Goal: Task Accomplishment & Management: Manage account settings

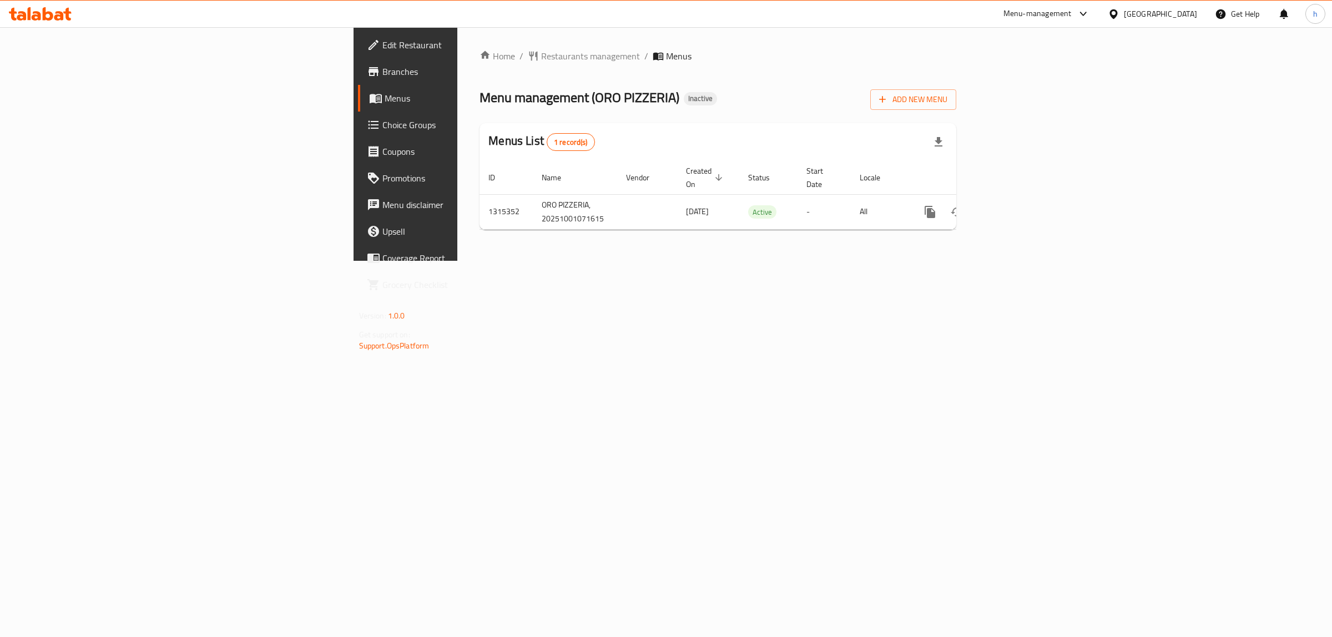
click at [956, 87] on div "Add New Menu" at bounding box center [913, 97] width 86 height 25
click at [948, 104] on span "Add New Menu" at bounding box center [913, 100] width 68 height 14
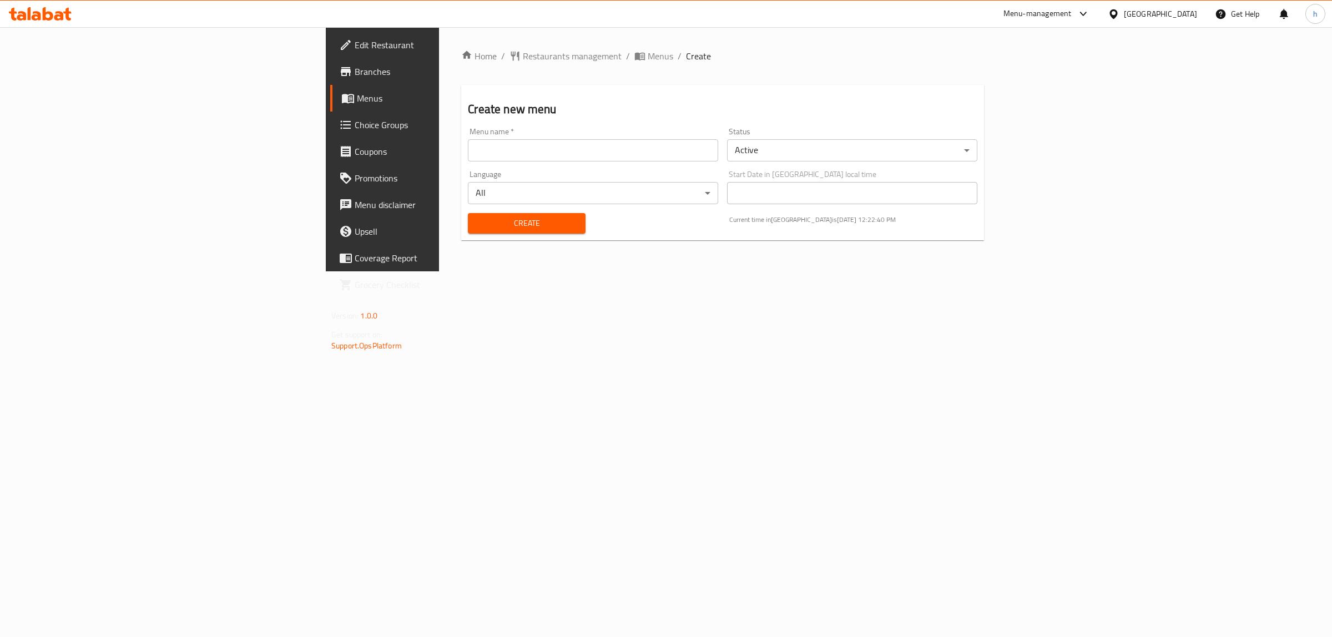
click at [468, 153] on input "text" at bounding box center [593, 150] width 250 height 22
type input "hanin [DATE]"
click at [477, 218] on span "Create" at bounding box center [526, 223] width 99 height 14
click at [648, 54] on span "Menus" at bounding box center [661, 55] width 26 height 13
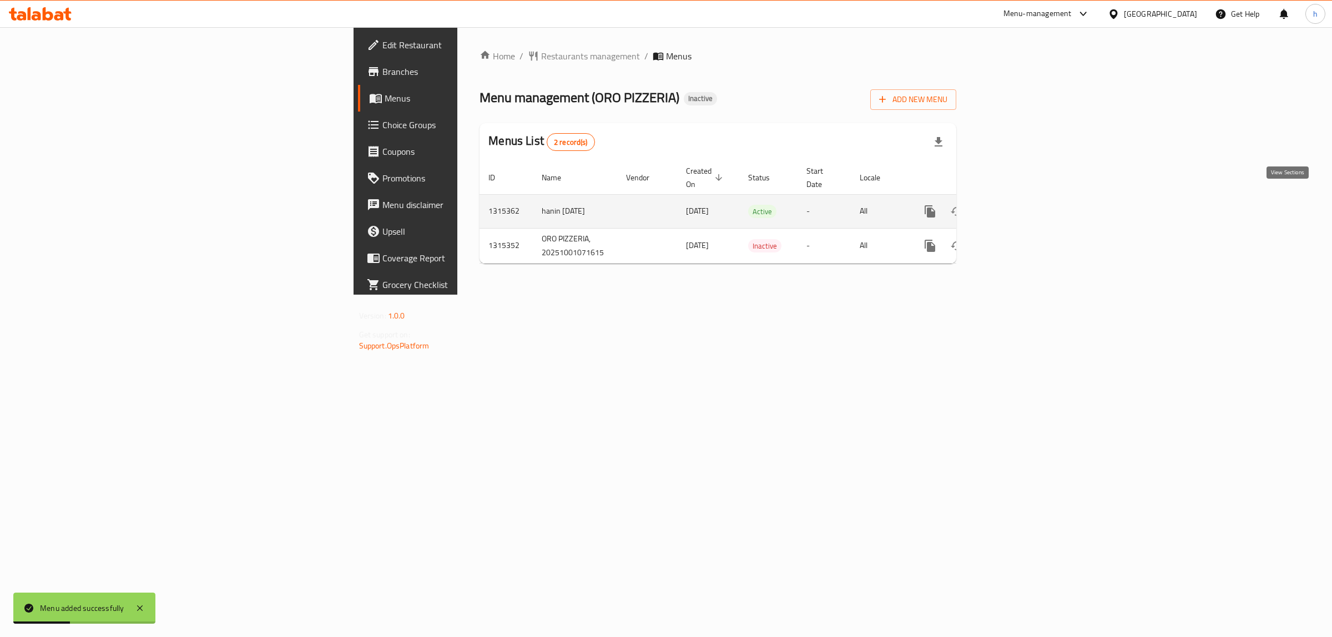
click at [1017, 205] on icon "enhanced table" at bounding box center [1010, 211] width 13 height 13
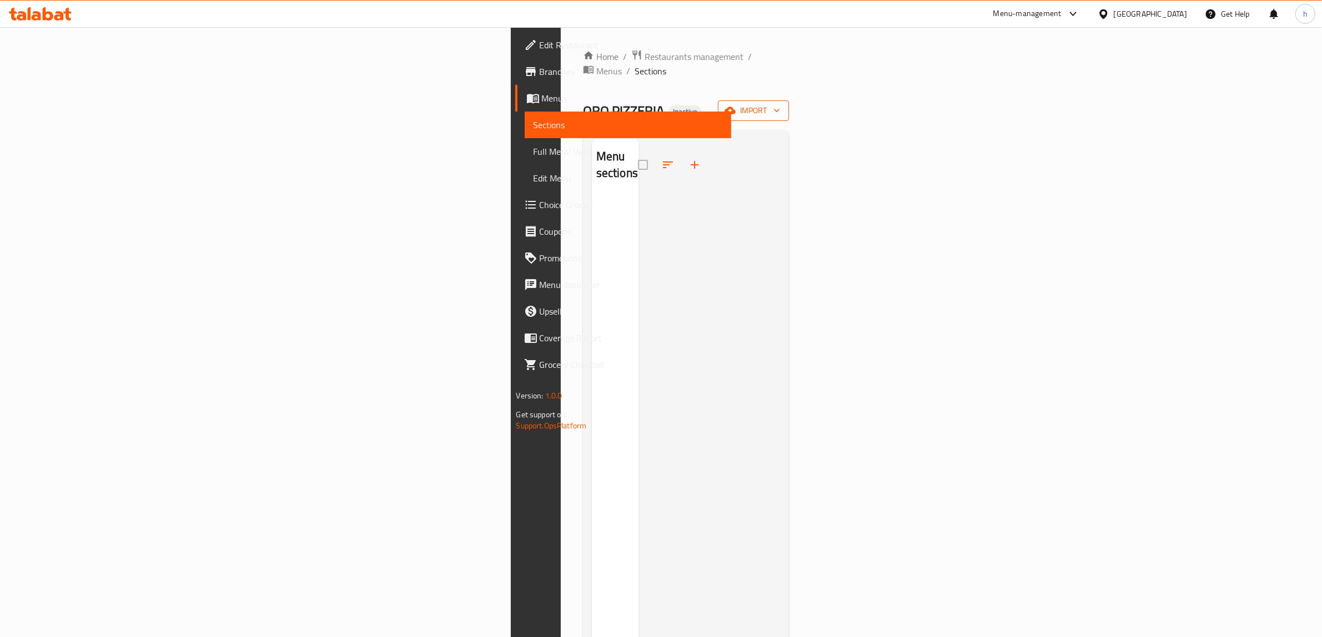
click at [780, 104] on span "import" at bounding box center [753, 111] width 53 height 14
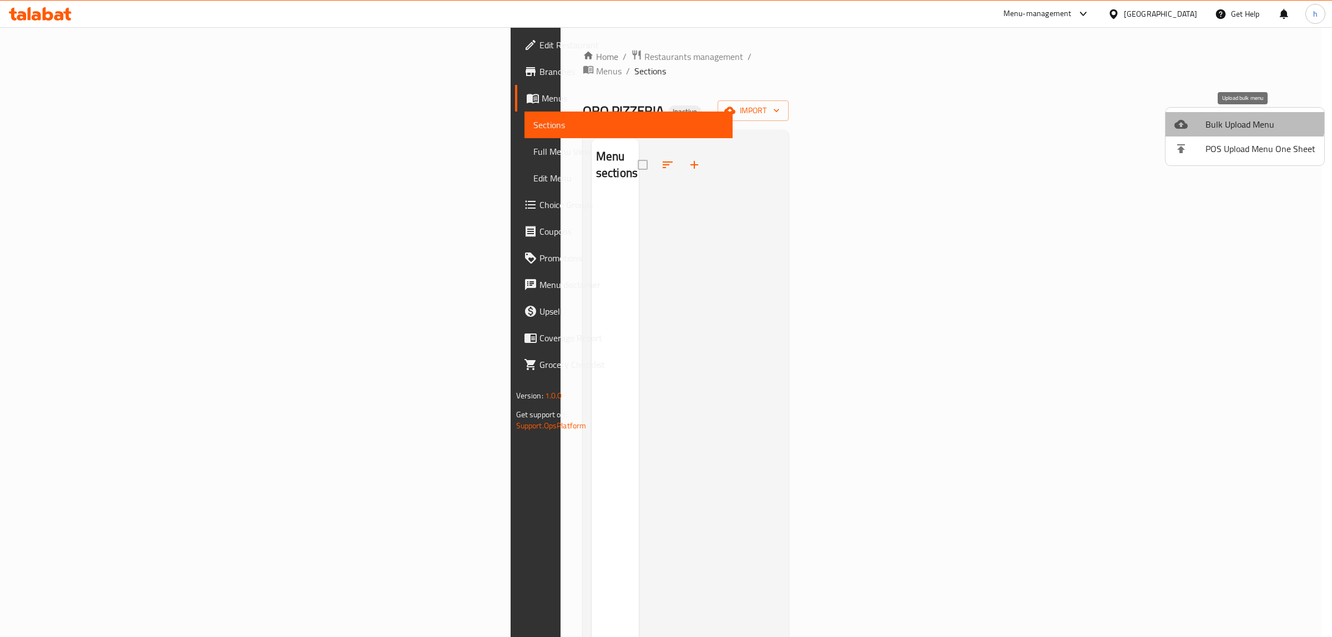
click at [1233, 118] on span "Bulk Upload Menu" at bounding box center [1261, 124] width 110 height 13
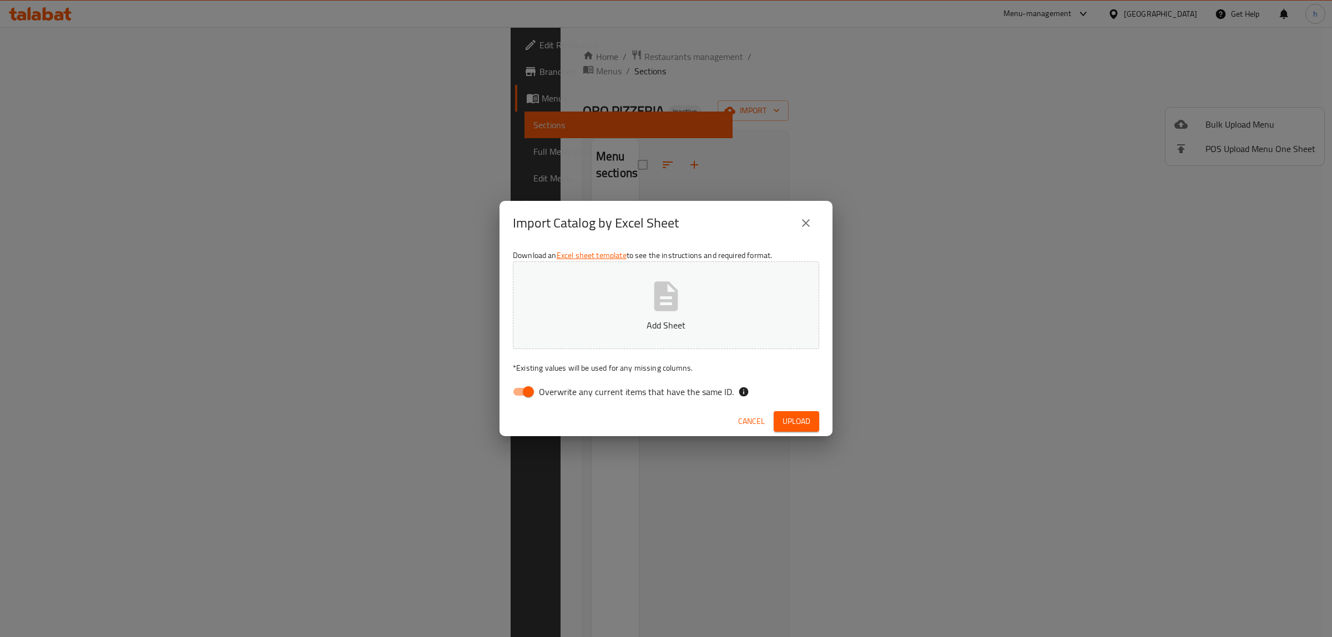
click at [517, 386] on input "Overwrite any current items that have the same ID." at bounding box center [528, 391] width 63 height 21
checkbox input "false"
click at [670, 256] on div "Download an Excel sheet template to see the instructions and required format. A…" at bounding box center [666, 325] width 333 height 161
click at [669, 273] on button "Add Sheet" at bounding box center [666, 305] width 306 height 88
click at [799, 419] on span "Upload" at bounding box center [797, 422] width 28 height 14
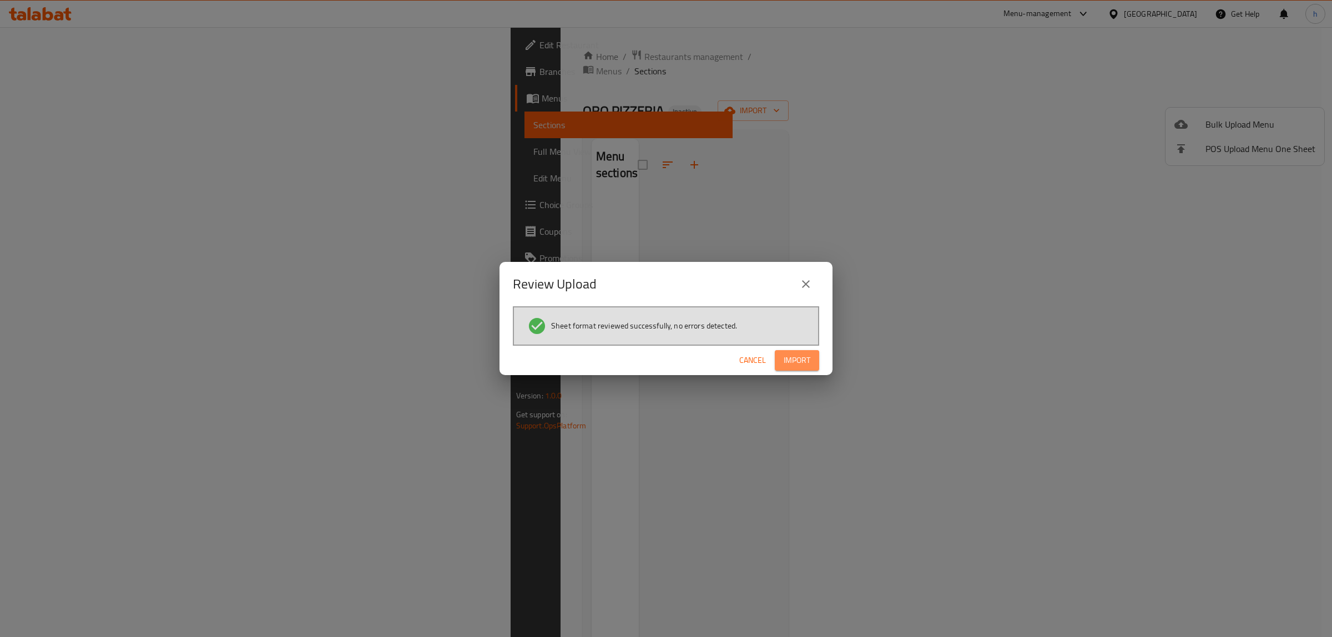
click at [817, 352] on button "Import" at bounding box center [797, 360] width 44 height 21
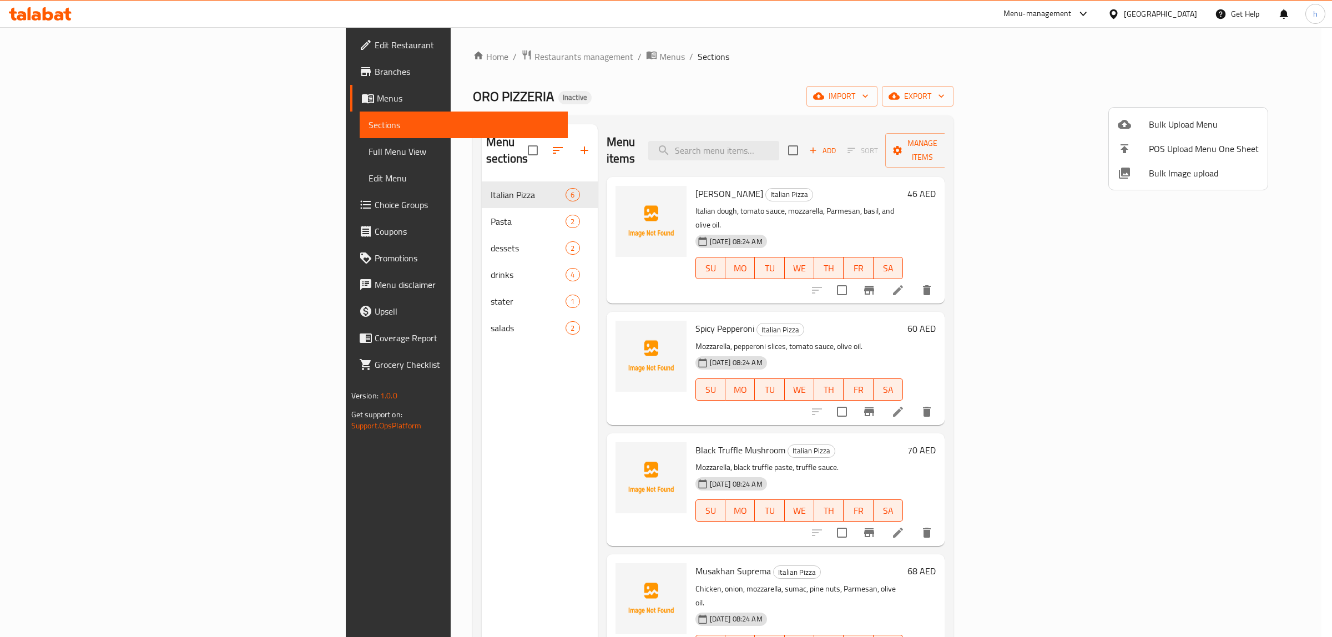
click at [51, 151] on div at bounding box center [666, 318] width 1332 height 637
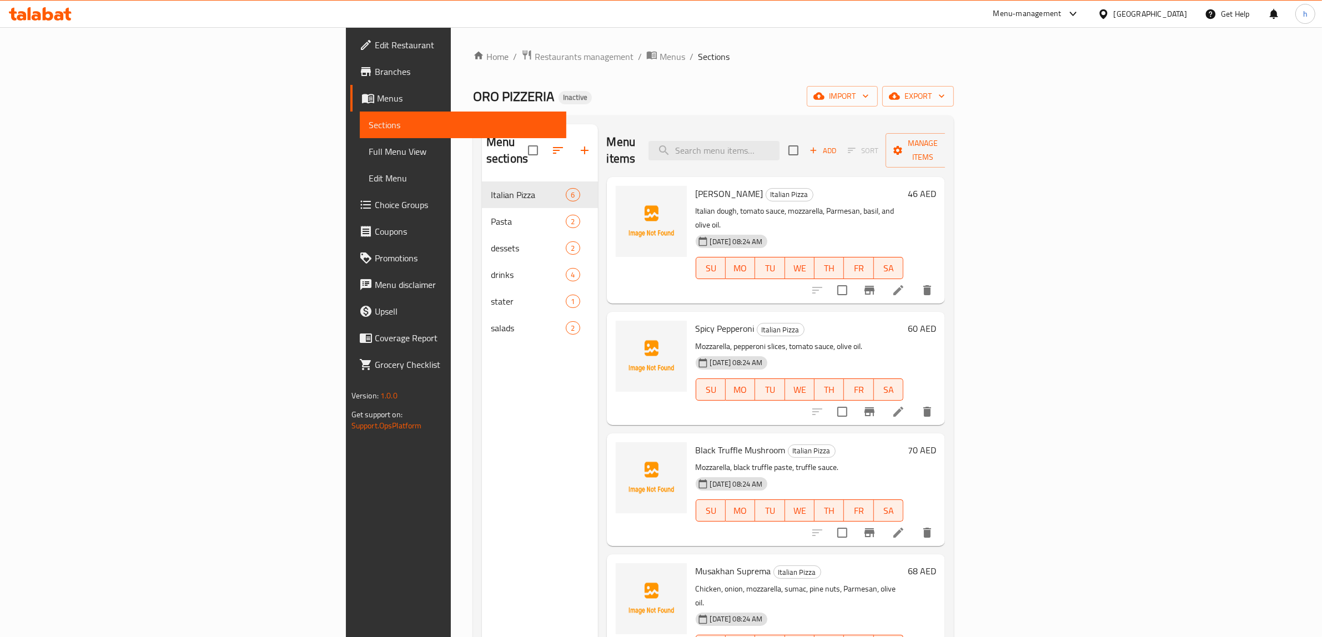
click at [369, 151] on span "Full Menu View" at bounding box center [463, 151] width 189 height 13
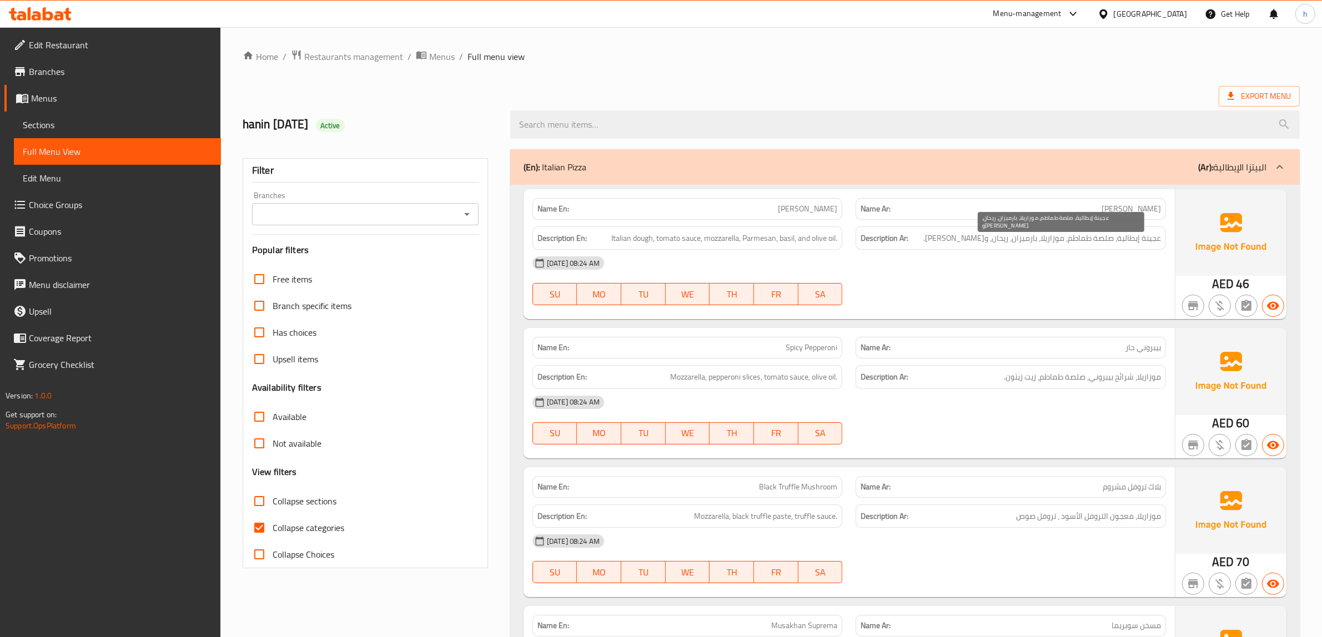
click at [1070, 235] on span "عجينة إيطالية، صلصة طماطم، موزاريلا، بارميزان، ريحان، و[PERSON_NAME]." at bounding box center [1042, 238] width 238 height 14
click at [1077, 253] on div "[DATE] 08:24 AM" at bounding box center [849, 263] width 647 height 27
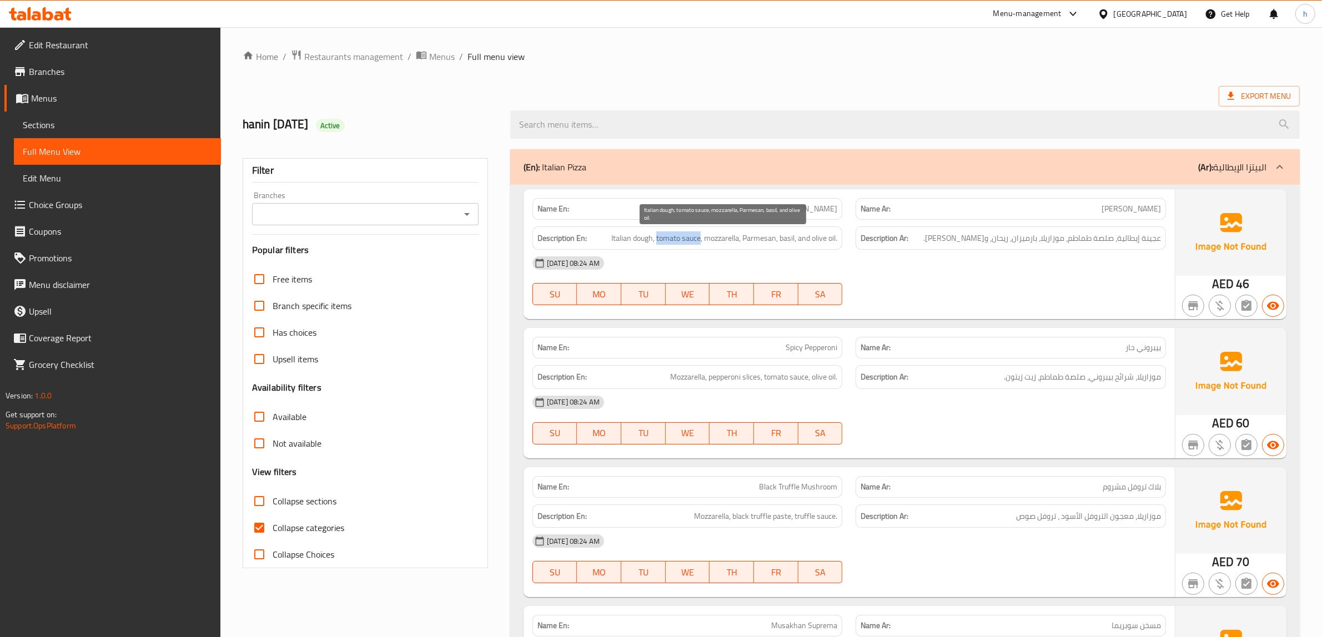
drag, startPoint x: 654, startPoint y: 234, endPoint x: 699, endPoint y: 236, distance: 45.5
click at [699, 236] on span "Italian dough, tomato sauce, mozzarella, Parmesan, basil, and olive oil." at bounding box center [724, 238] width 226 height 14
click at [762, 239] on span "Italian dough, tomato sauce, mozzarella, Parmesan, basil, and olive oil." at bounding box center [724, 238] width 226 height 14
click at [789, 243] on span "Italian dough, tomato sauce, mozzarella, Parmesan, basil, and olive oil." at bounding box center [724, 238] width 226 height 14
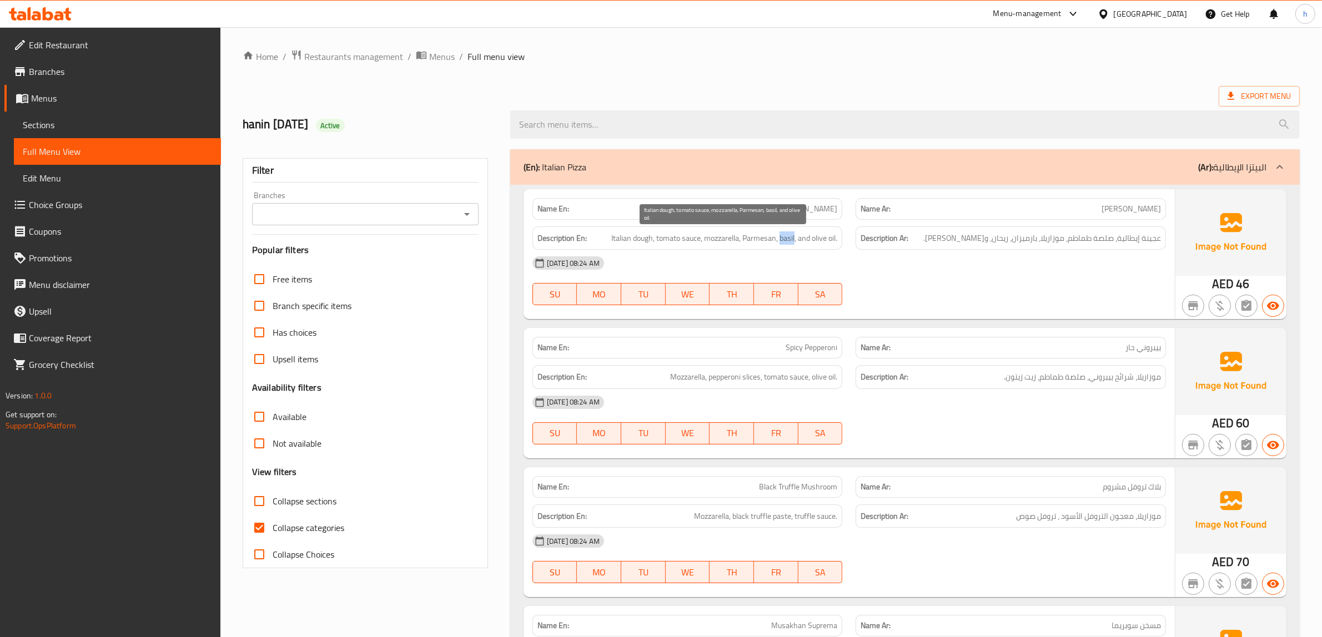
click at [789, 243] on span "Italian dough, tomato sauce, mozzarella, Parmesan, basil, and olive oil." at bounding box center [724, 238] width 226 height 14
click at [803, 236] on span "Italian dough, tomato sauce, mozzarella, Parmesan, basil, and olive oil." at bounding box center [724, 238] width 226 height 14
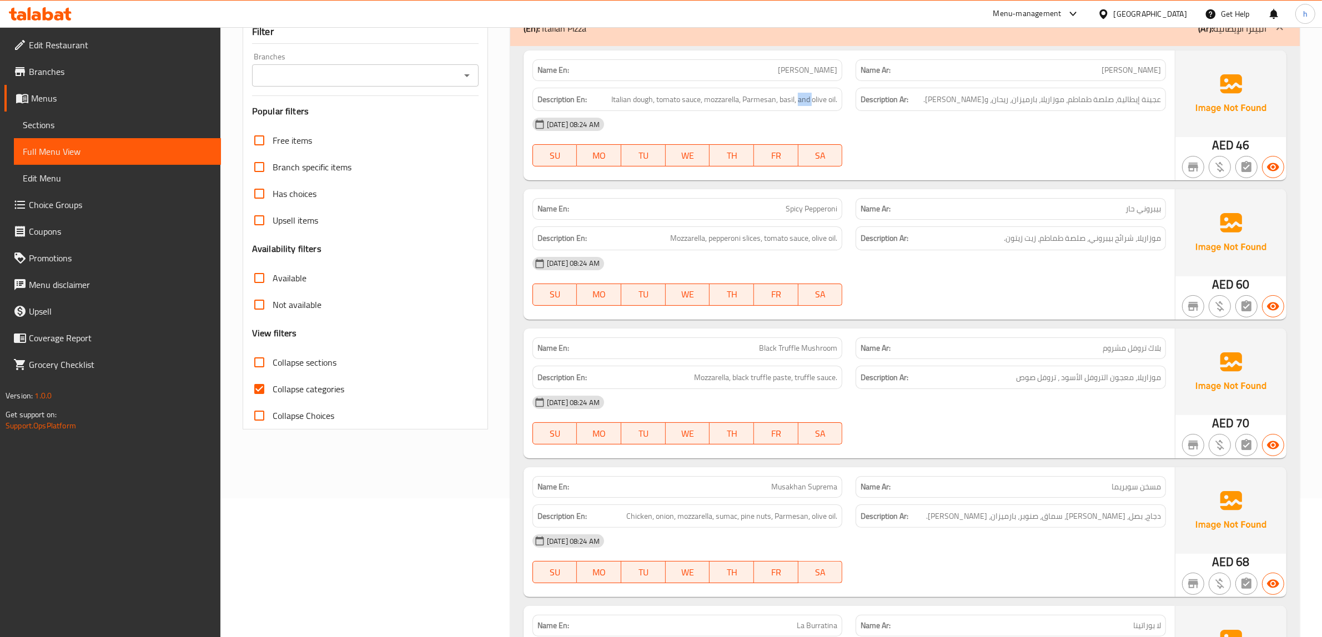
scroll to position [278, 0]
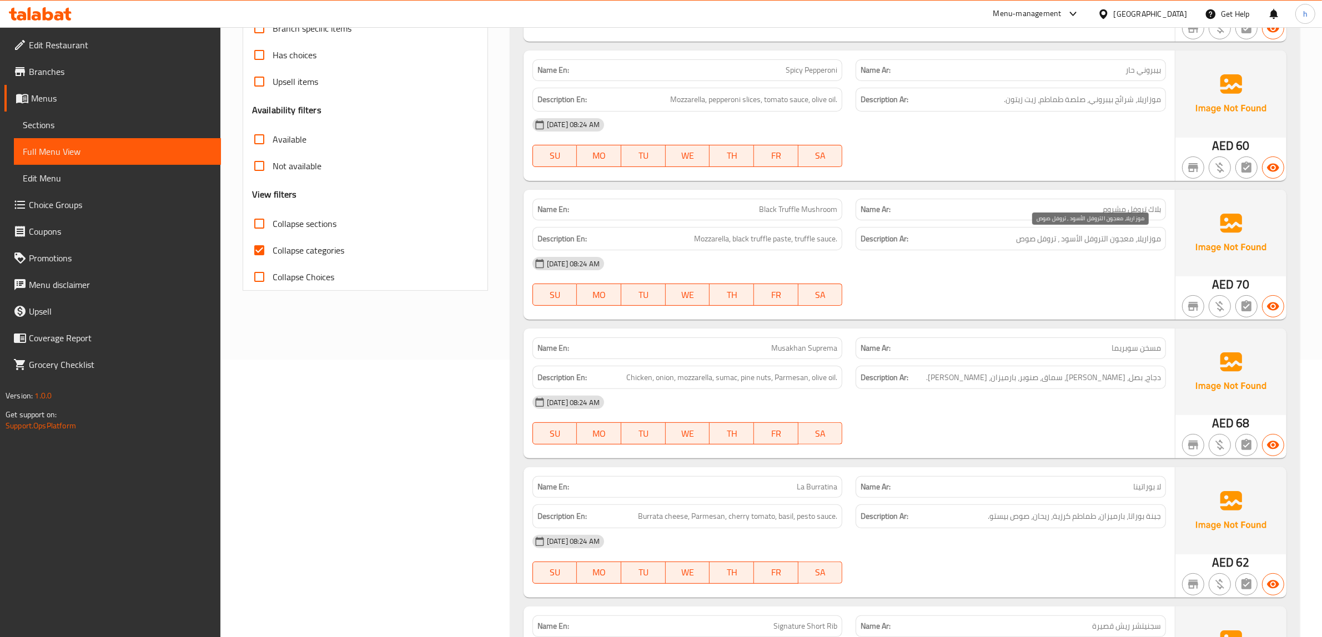
click at [1145, 242] on span "موزاريلا، معجون التروفل الأسود ، تروفل صوص" at bounding box center [1088, 239] width 145 height 14
click at [1092, 234] on span "موزاريلا، معجون التروفل الأسود ، تروفل صوص" at bounding box center [1088, 239] width 145 height 14
click at [1022, 245] on span "موزاريلا، معجون التروفل الأسود ، تروفل صوص" at bounding box center [1088, 239] width 145 height 14
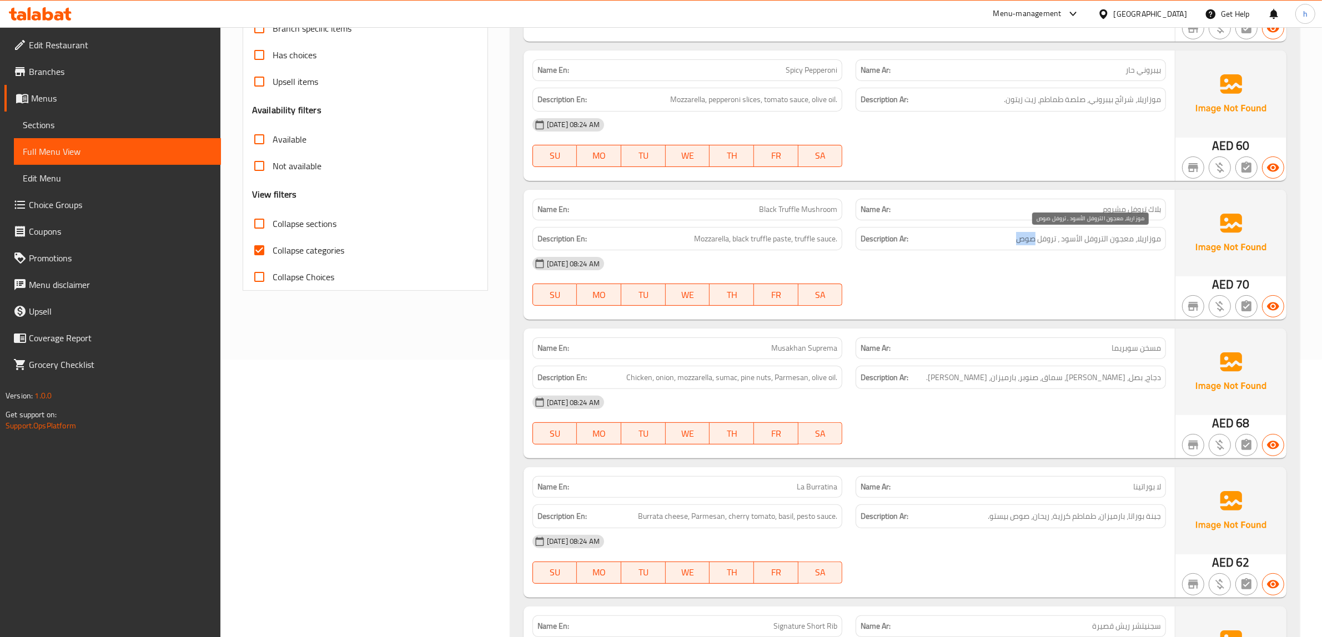
click at [1022, 245] on span "موزاريلا، معجون التروفل الأسود ، تروفل صوص" at bounding box center [1088, 239] width 145 height 14
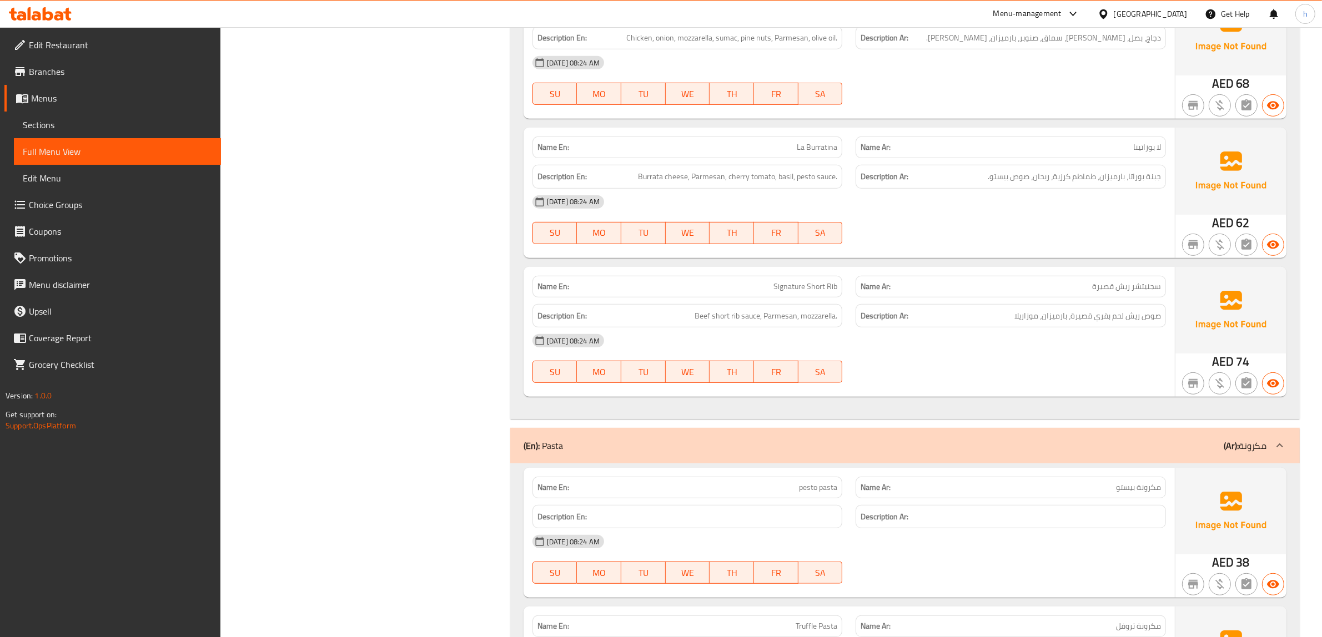
scroll to position [624, 0]
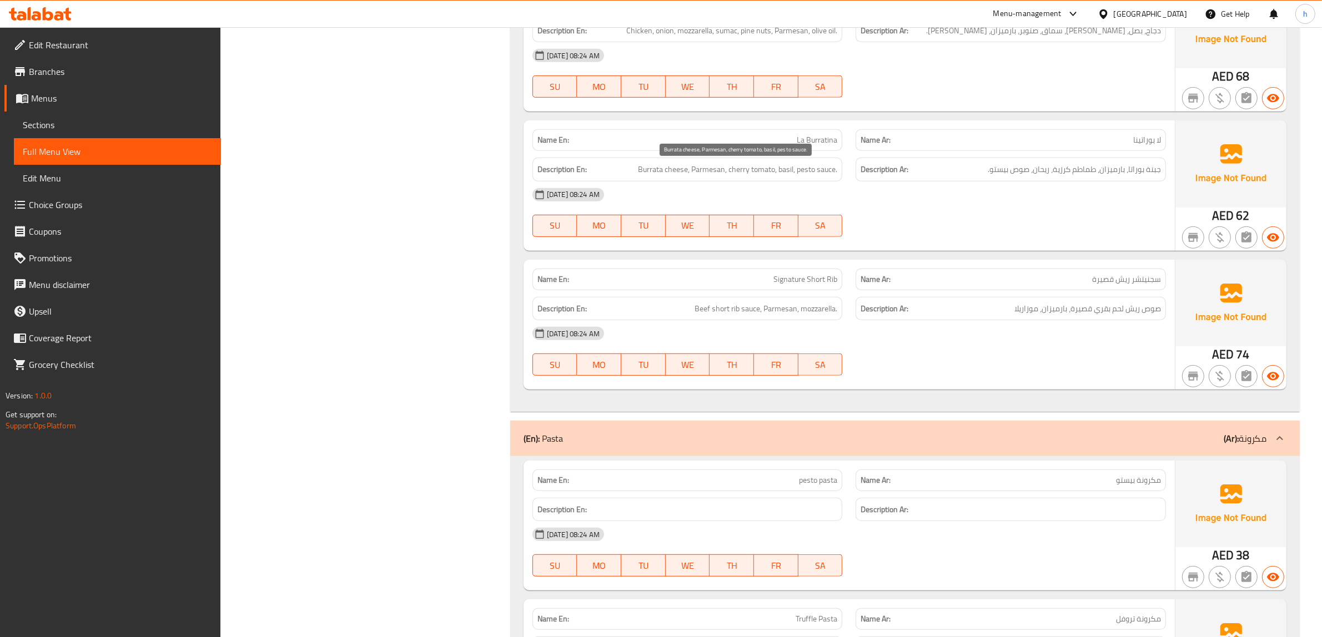
click at [740, 174] on span "Burrata cheese, Parmesan, cherry tomato, basil, pesto sauce." at bounding box center [737, 170] width 199 height 14
click at [782, 173] on span "Burrata cheese, Parmesan, cherry tomato, basil, pesto sauce." at bounding box center [737, 170] width 199 height 14
click at [819, 171] on span "Burrata cheese, Parmesan, cherry tomato, basil, pesto sauce." at bounding box center [737, 170] width 199 height 14
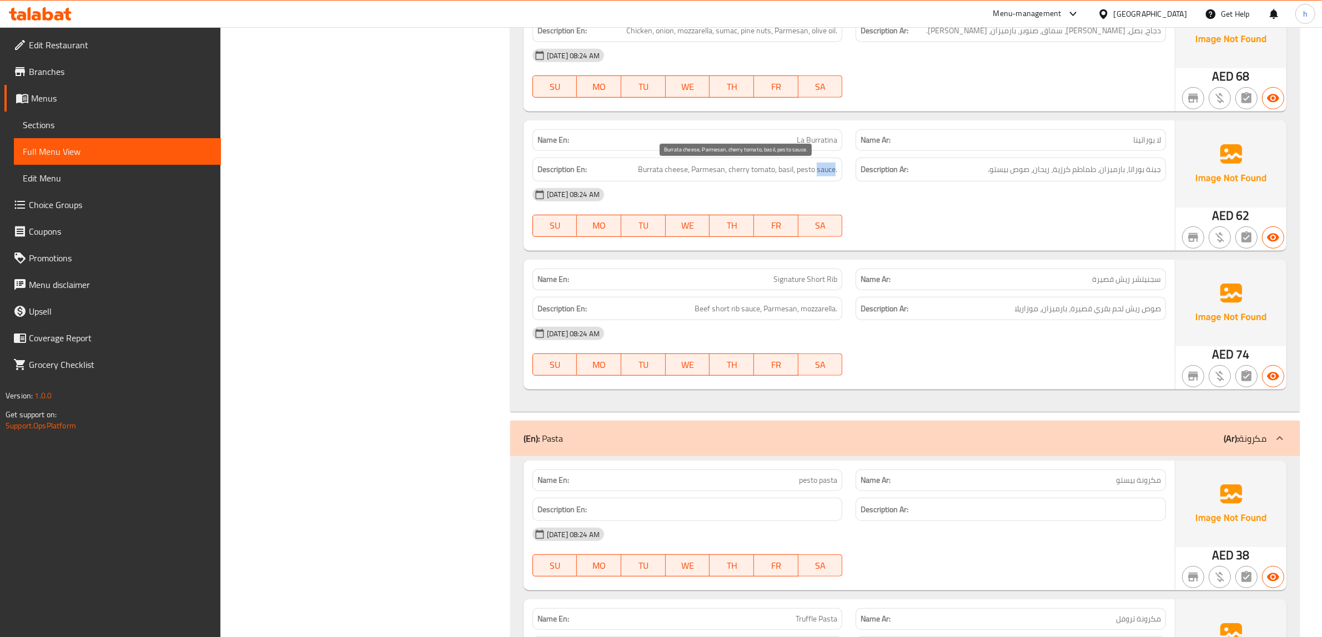
click at [819, 171] on span "Burrata cheese, Parmesan, cherry tomato, basil, pesto sauce." at bounding box center [737, 170] width 199 height 14
click at [1152, 316] on div "Description Ar: صوص ريش لحم بقري قصيرة، بارميزان، موزاريلا" at bounding box center [1010, 309] width 310 height 24
click at [1122, 321] on div "[DATE] 08:24 AM" at bounding box center [849, 333] width 647 height 27
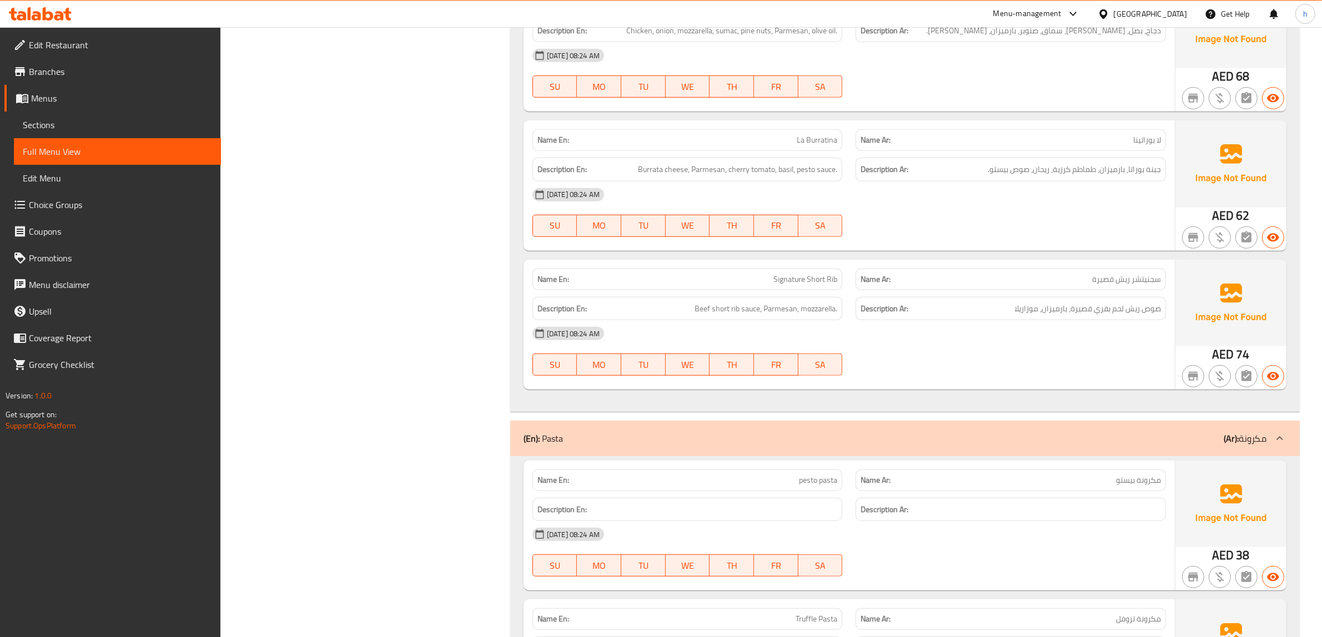
click at [1122, 321] on div "[DATE] 08:24 AM" at bounding box center [849, 333] width 647 height 27
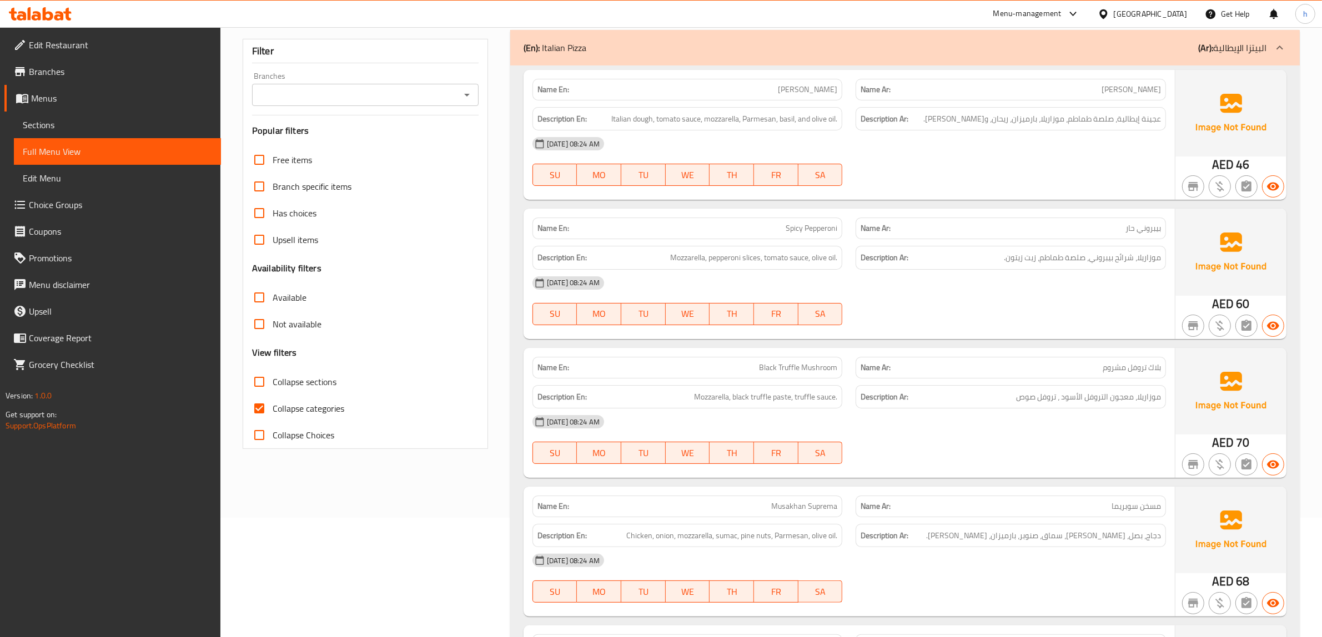
scroll to position [208, 0]
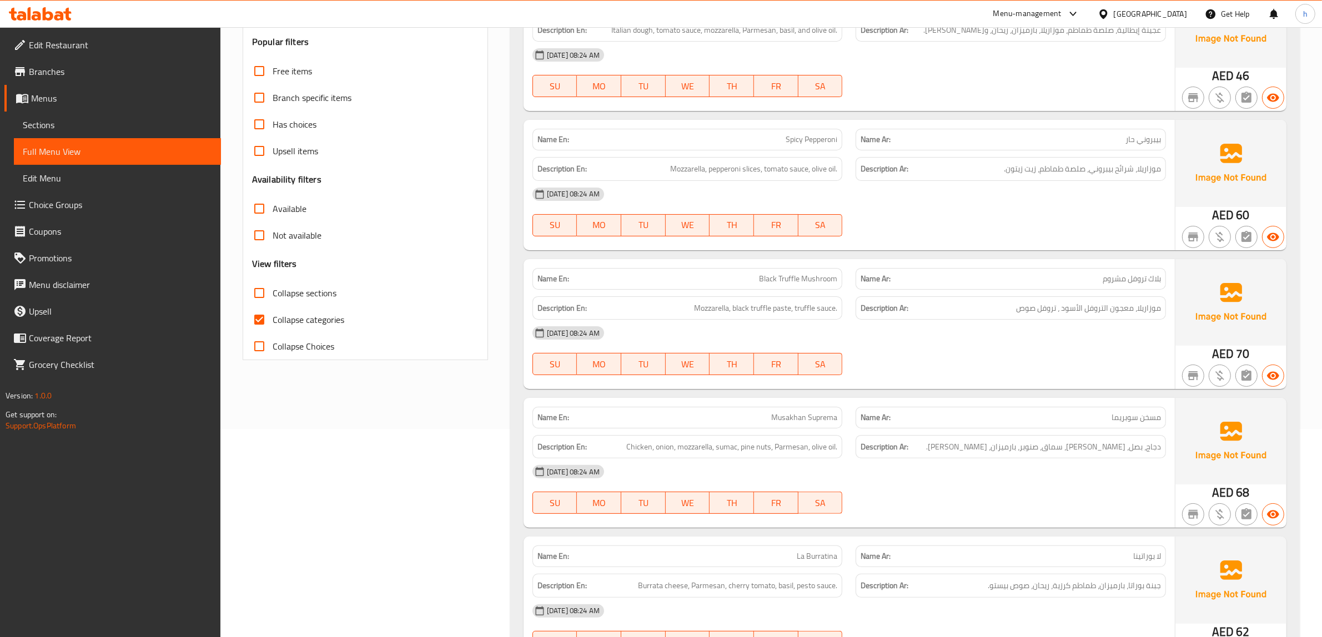
click at [1124, 275] on span "بلاك تروفل مشروم" at bounding box center [1131, 279] width 58 height 12
click at [1120, 280] on span "بلاك تروفل مشروم" at bounding box center [1131, 279] width 58 height 12
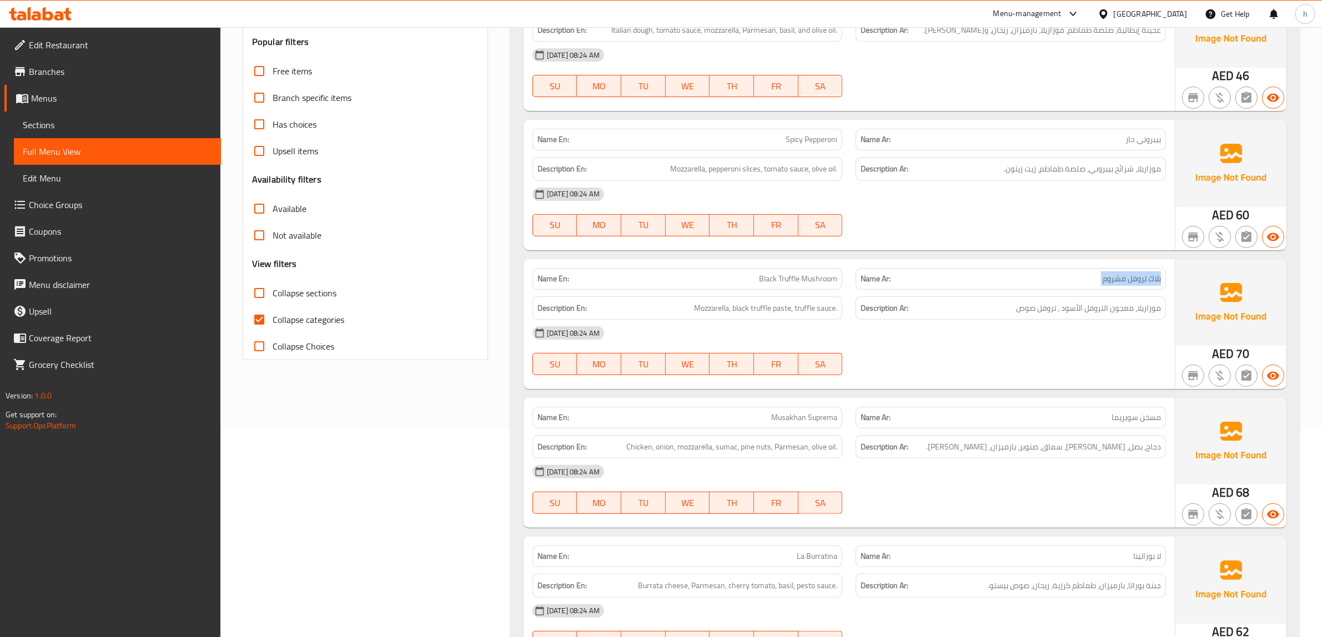
click at [1120, 280] on span "بلاك تروفل مشروم" at bounding box center [1131, 279] width 58 height 12
click at [1032, 287] on div "Name Ar: بلاك تروفل مشروم" at bounding box center [1010, 279] width 310 height 22
click at [823, 287] on div "Name En: Black Truffle Mushroom" at bounding box center [687, 279] width 310 height 22
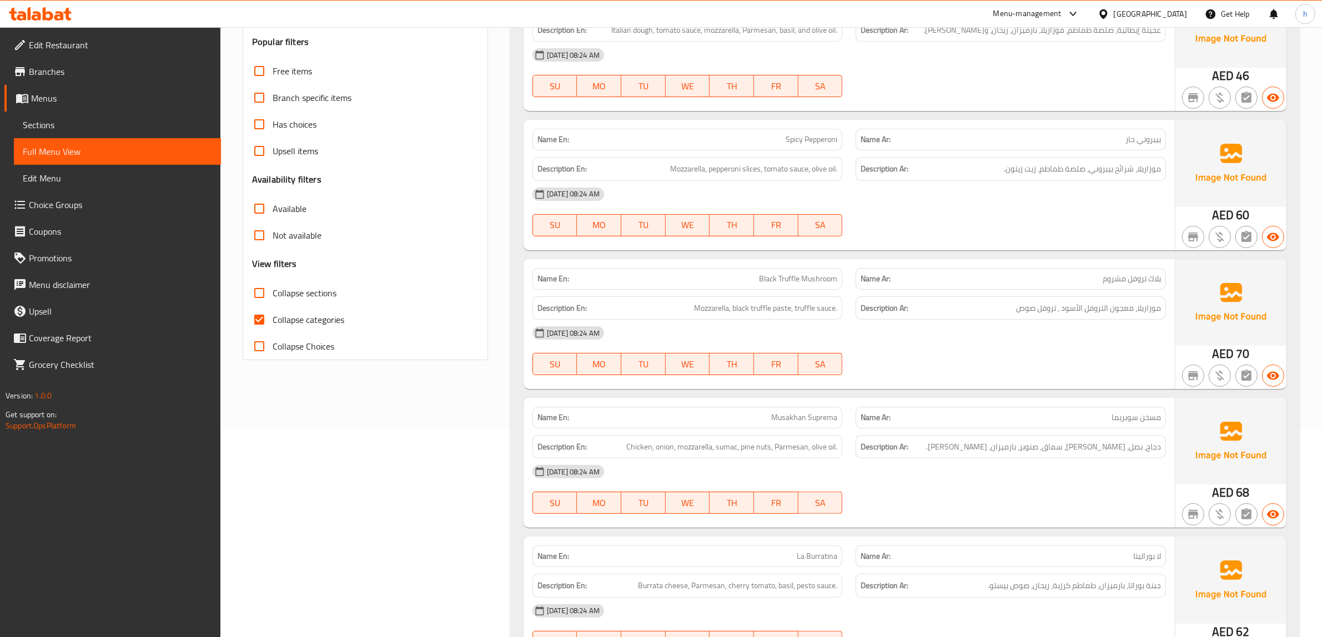
click at [995, 284] on p "Name Ar: بلاك تروفل مشروم" at bounding box center [1010, 279] width 300 height 12
click at [1050, 414] on p "Name Ar: [PERSON_NAME]" at bounding box center [1010, 418] width 300 height 12
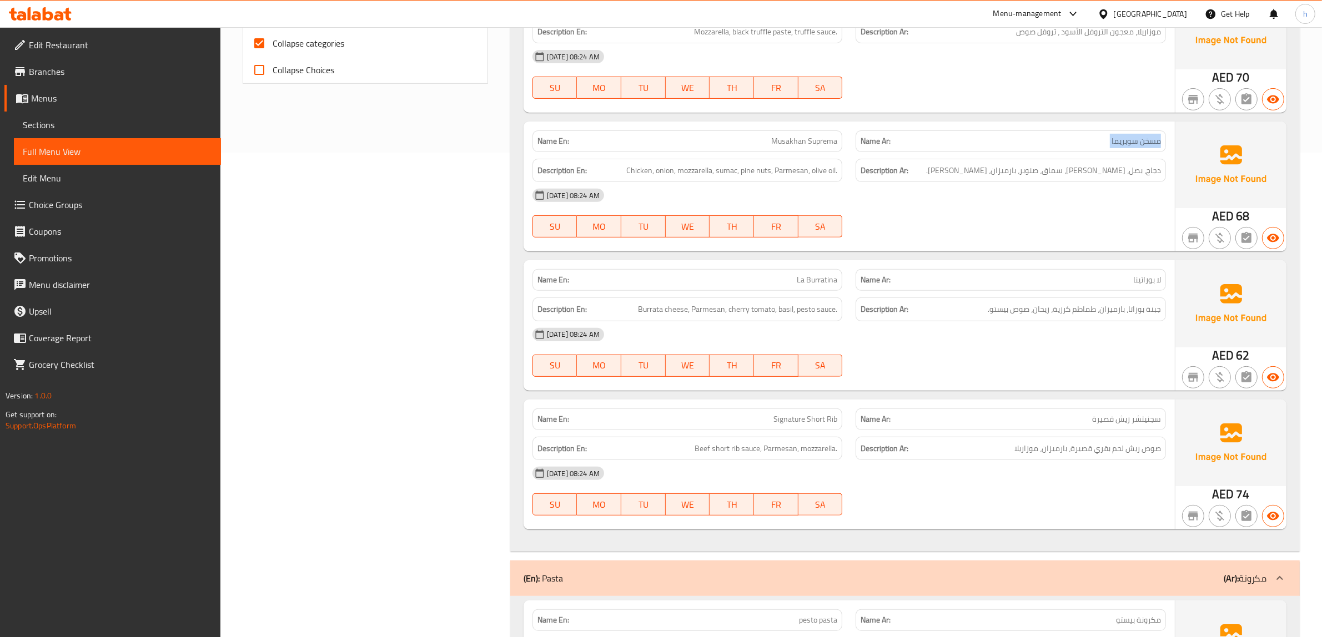
scroll to position [486, 0]
click at [1062, 417] on p "Name Ar: سجنيتشر ريش قصيرة" at bounding box center [1010, 418] width 300 height 12
click at [798, 417] on span "Signature Short Rib" at bounding box center [805, 418] width 64 height 12
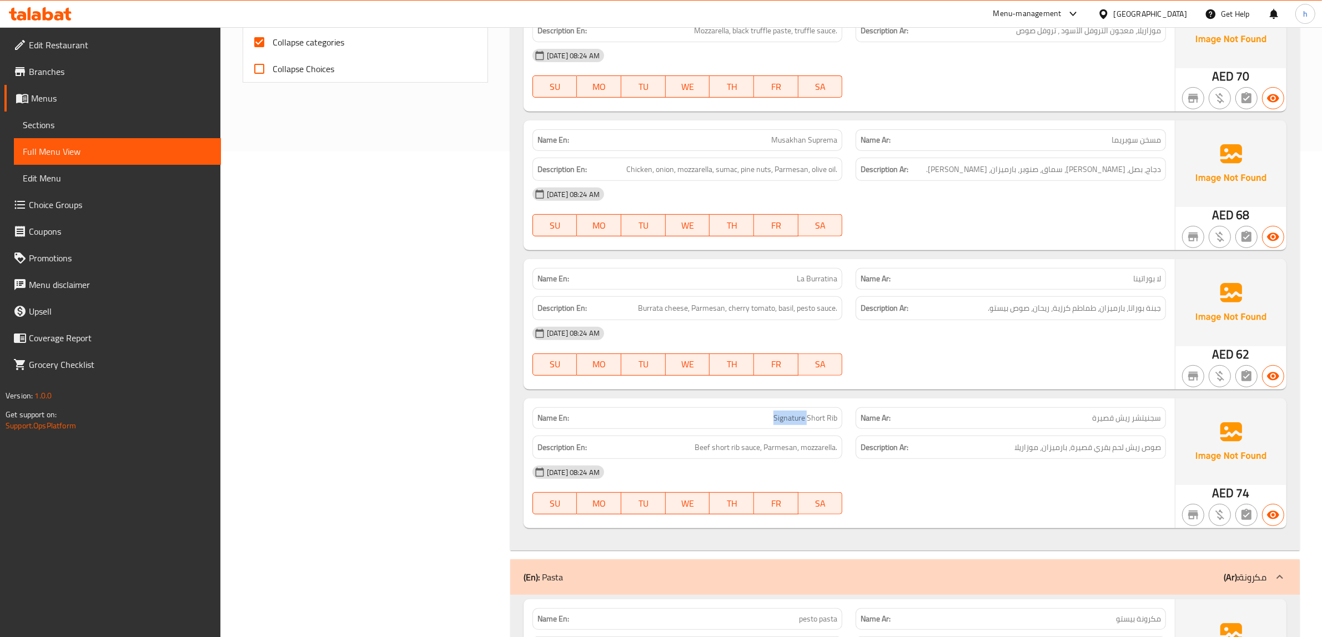
click at [798, 417] on span "Signature Short Rib" at bounding box center [805, 418] width 64 height 12
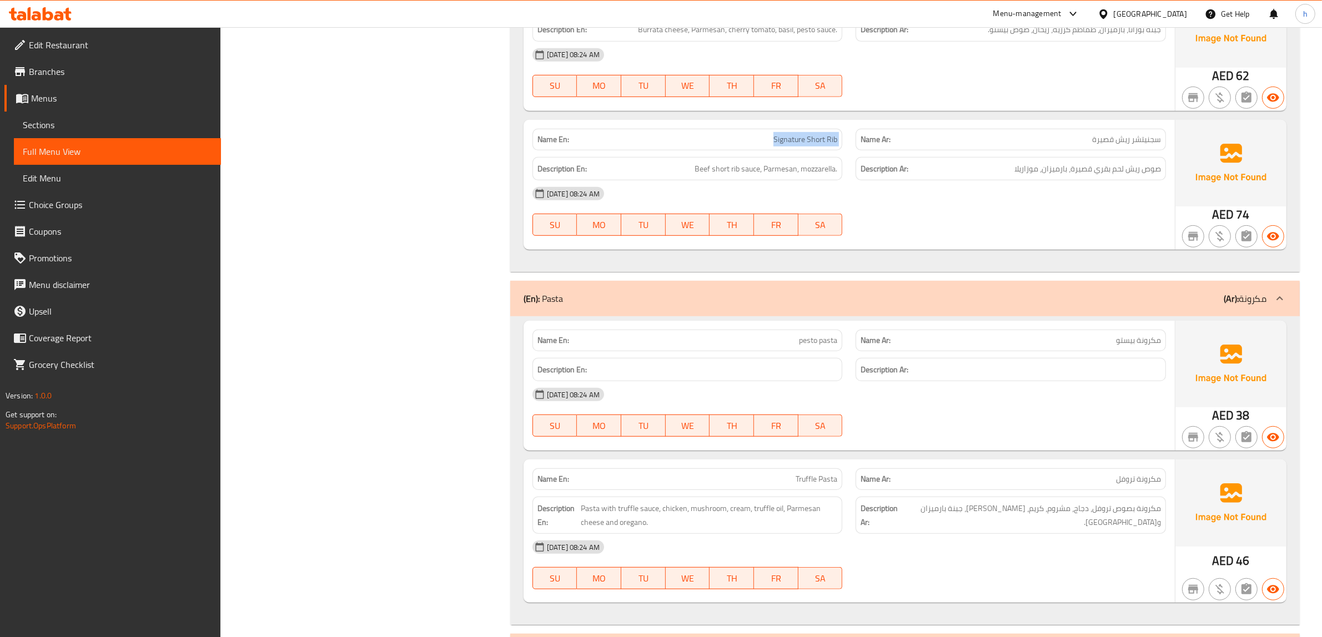
scroll to position [833, 0]
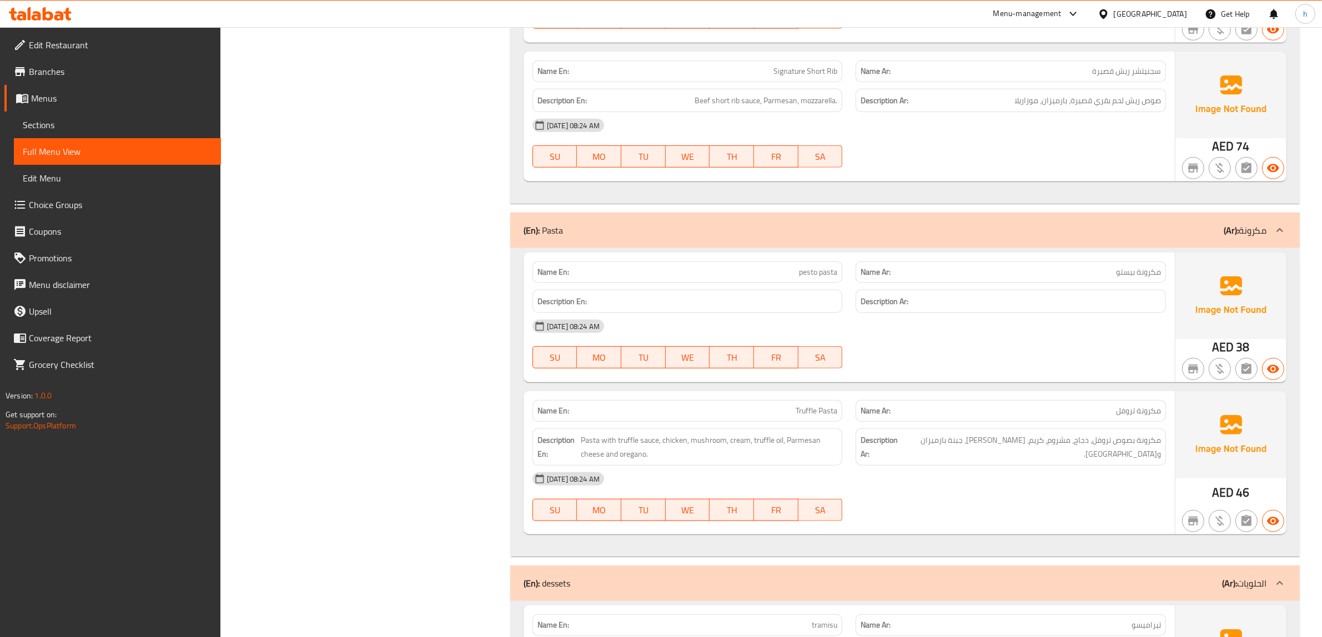
click at [725, 268] on p "Name En: pesto pasta" at bounding box center [687, 272] width 300 height 12
click at [792, 405] on div "Name En: Truffle Pasta" at bounding box center [687, 411] width 310 height 22
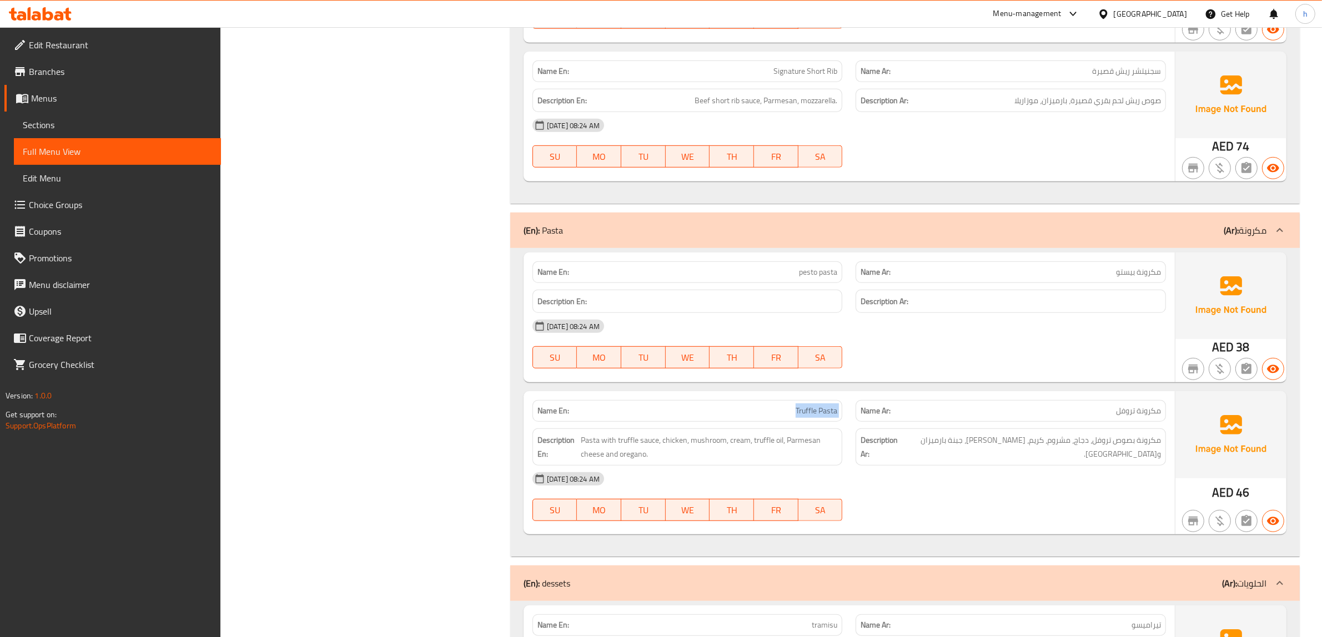
click at [792, 405] on div "Name En: Truffle Pasta" at bounding box center [687, 411] width 310 height 22
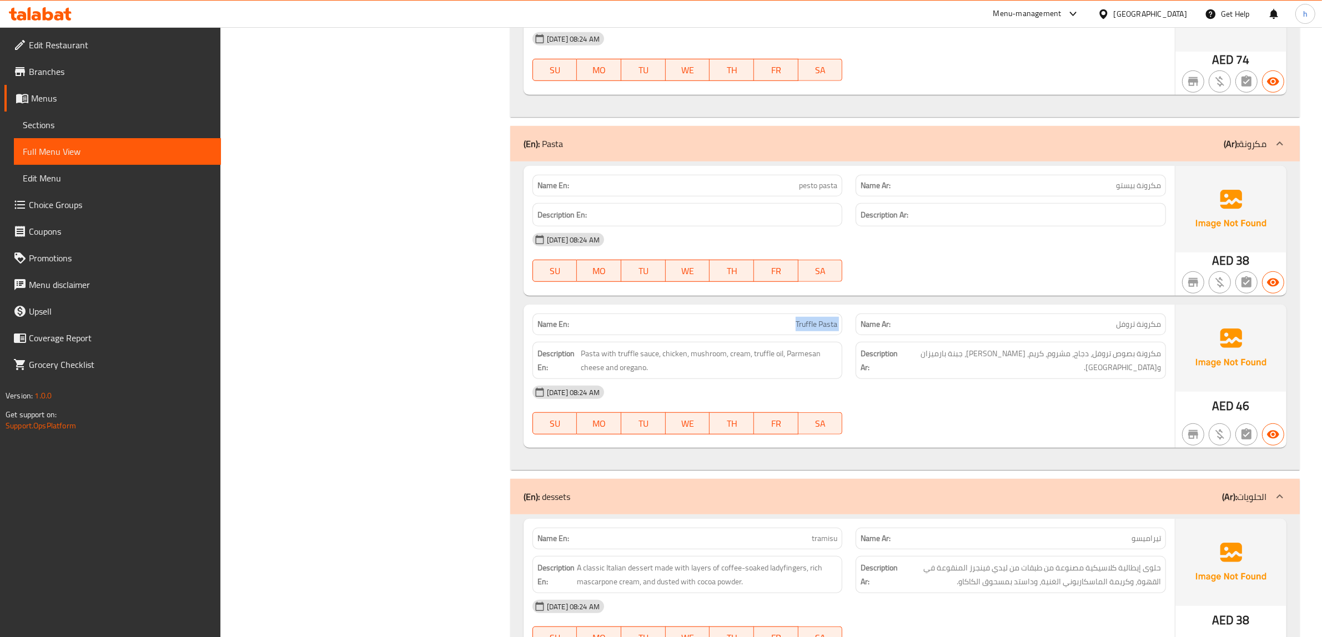
scroll to position [1041, 0]
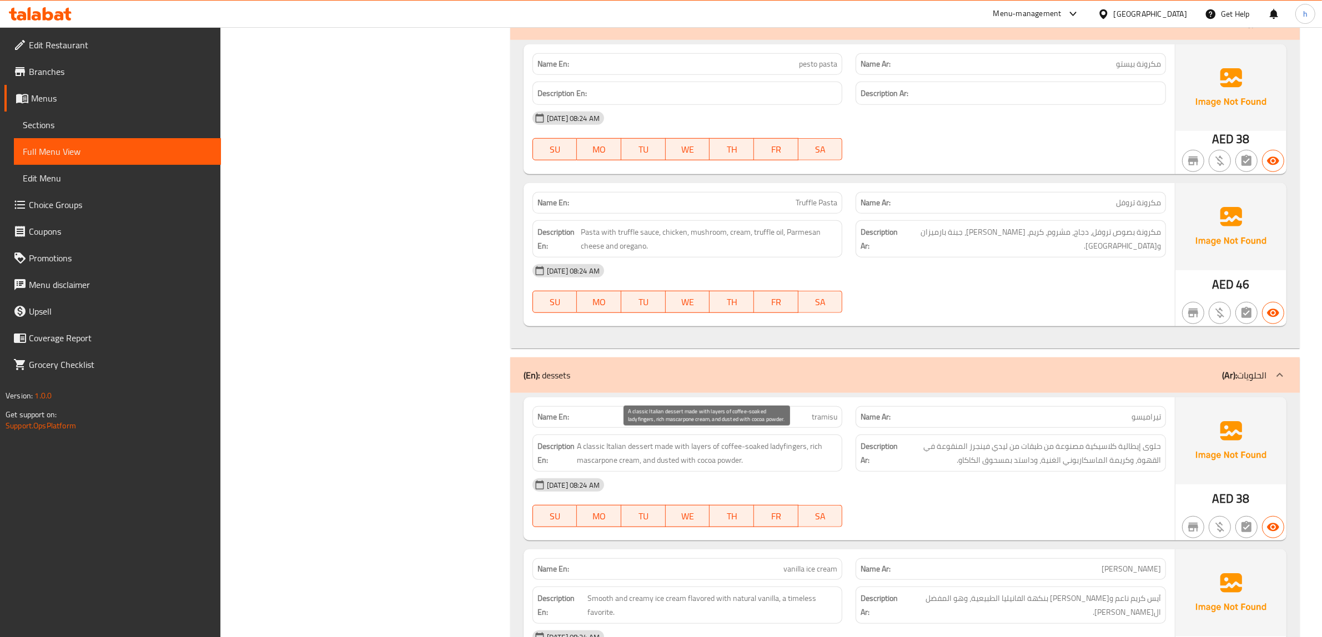
click at [656, 464] on span "A classic Italian dessert made with layers of coffee-soaked ladyfingers, rich m…" at bounding box center [707, 453] width 261 height 27
click at [992, 420] on p "Name Ar: [PERSON_NAME]" at bounding box center [1010, 417] width 300 height 12
click at [989, 464] on span "حلوى إيطالية كلاسيكية مصنوعة من طبقات من ليدي فينجرز المنقوعة في القهوة، وكريمة…" at bounding box center [1030, 453] width 261 height 27
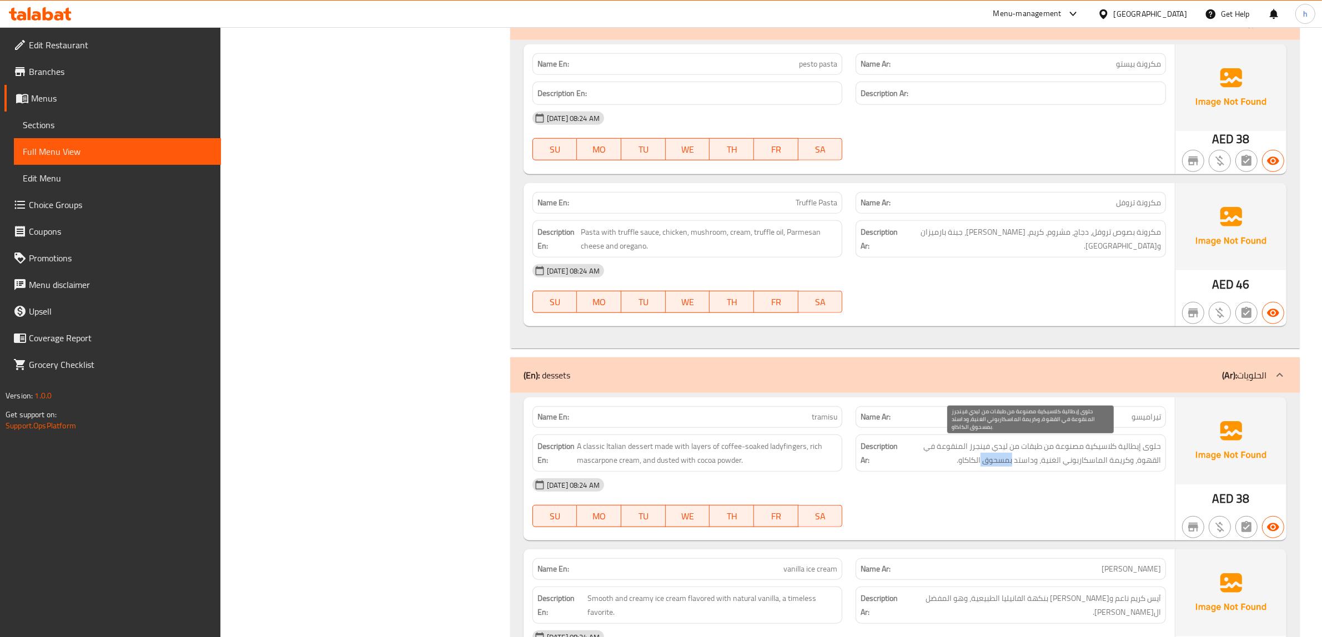
click at [989, 464] on span "حلوى إيطالية كلاسيكية مصنوعة من طبقات من ليدي فينجرز المنقوعة في القهوة، وكريمة…" at bounding box center [1030, 453] width 261 height 27
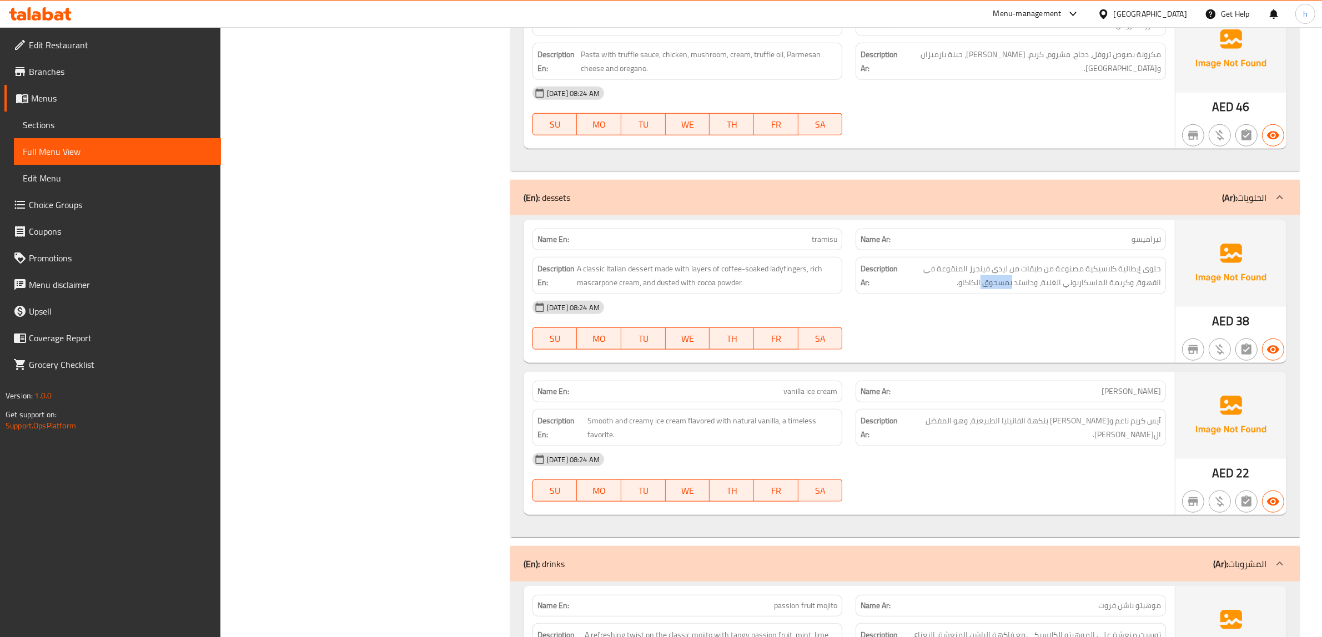
scroll to position [1249, 0]
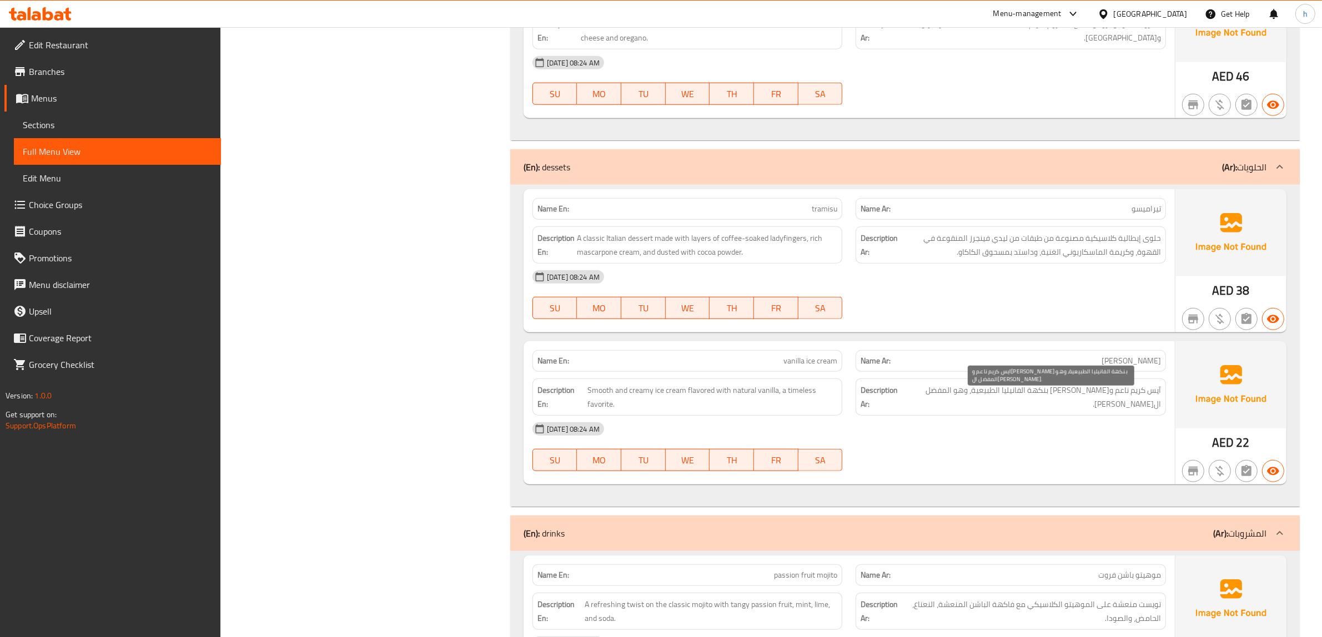
click at [1103, 398] on span "آيس كريم ناعم و[PERSON_NAME] بنكهة الفانيليا الطبيعية، وهو المفضل ال[PERSON_NAM…" at bounding box center [1032, 397] width 258 height 27
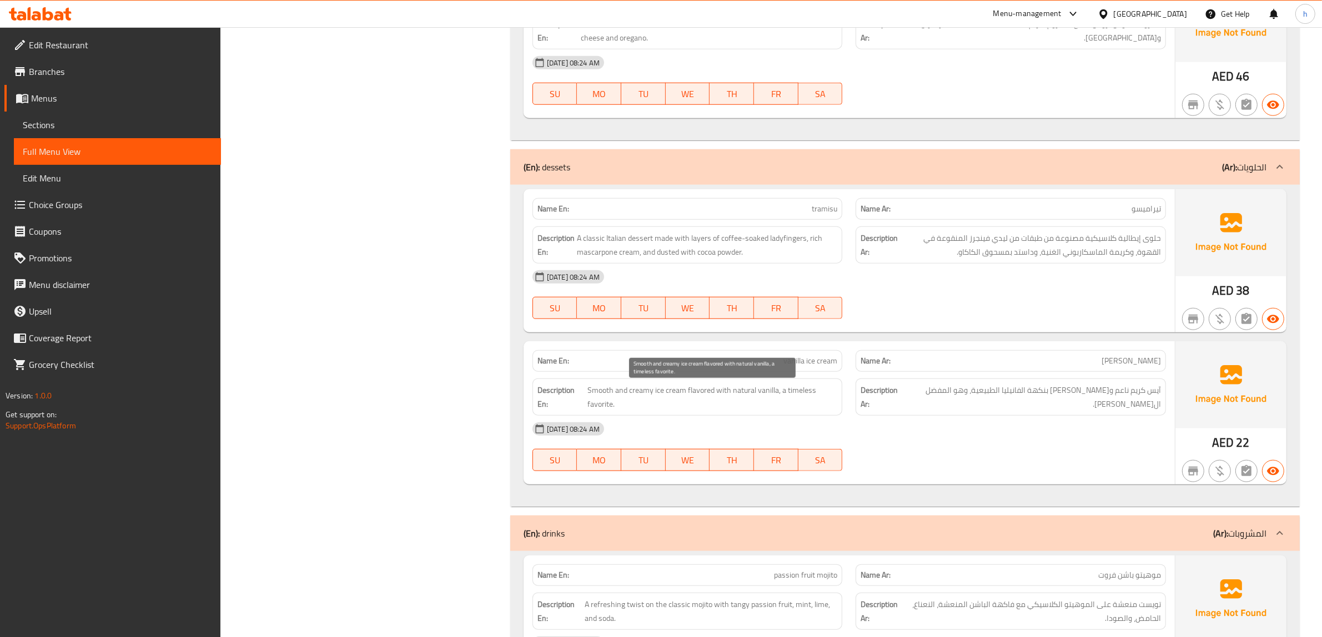
click at [698, 395] on span "Smooth and creamy ice cream flavored with natural vanilla, a timeless favorite." at bounding box center [712, 397] width 250 height 27
click at [713, 395] on span "Smooth and creamy ice cream flavored with natural vanilla, a timeless favorite." at bounding box center [712, 397] width 250 height 27
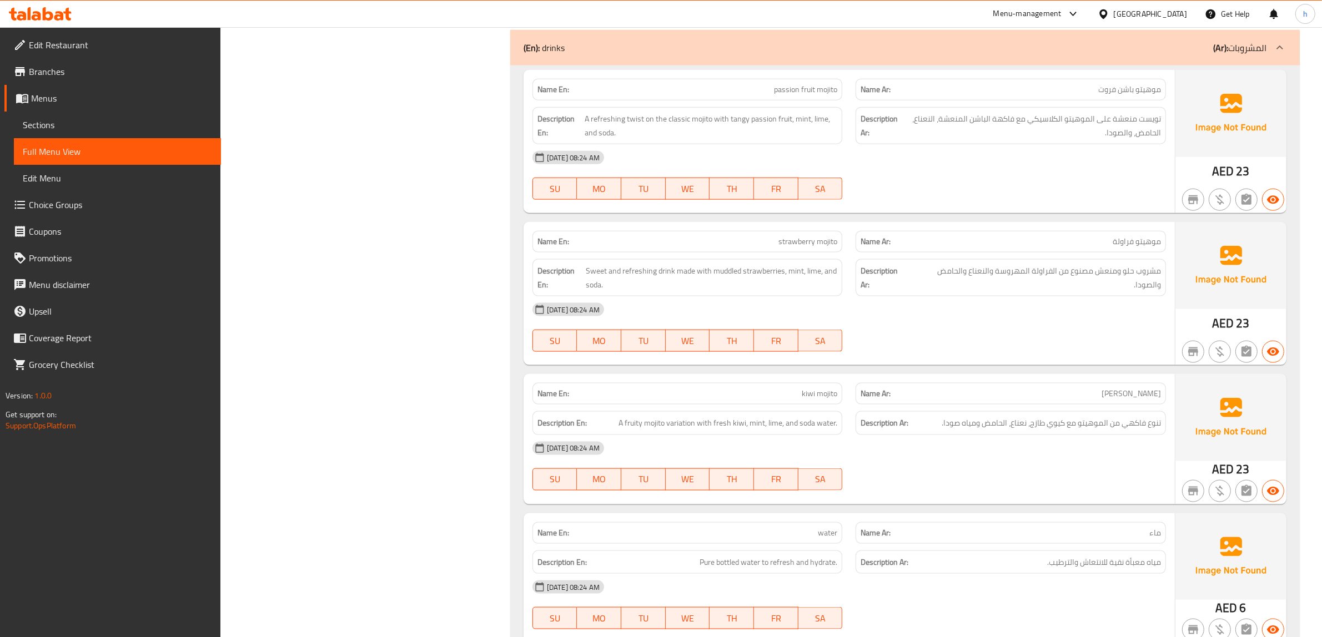
scroll to position [2012, 0]
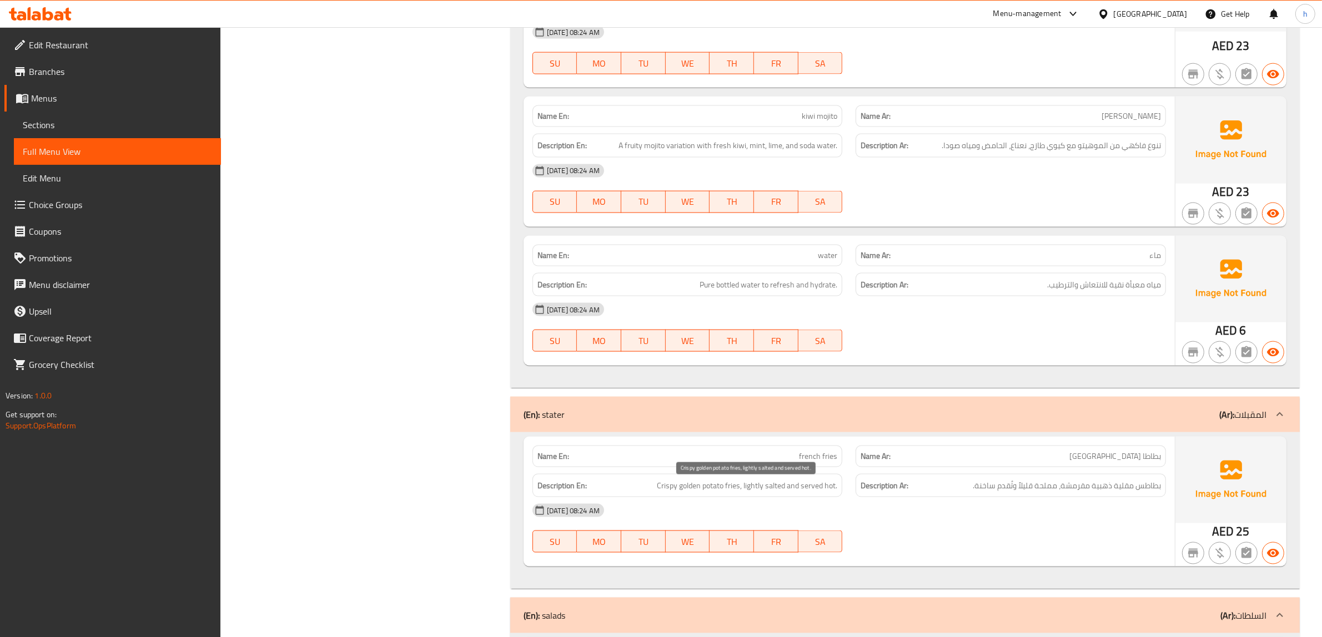
click at [672, 484] on span "Crispy golden potato fries, lightly salted and served hot." at bounding box center [747, 486] width 180 height 14
click at [684, 483] on span "Crispy golden potato fries, lightly salted and served hot." at bounding box center [747, 486] width 180 height 14
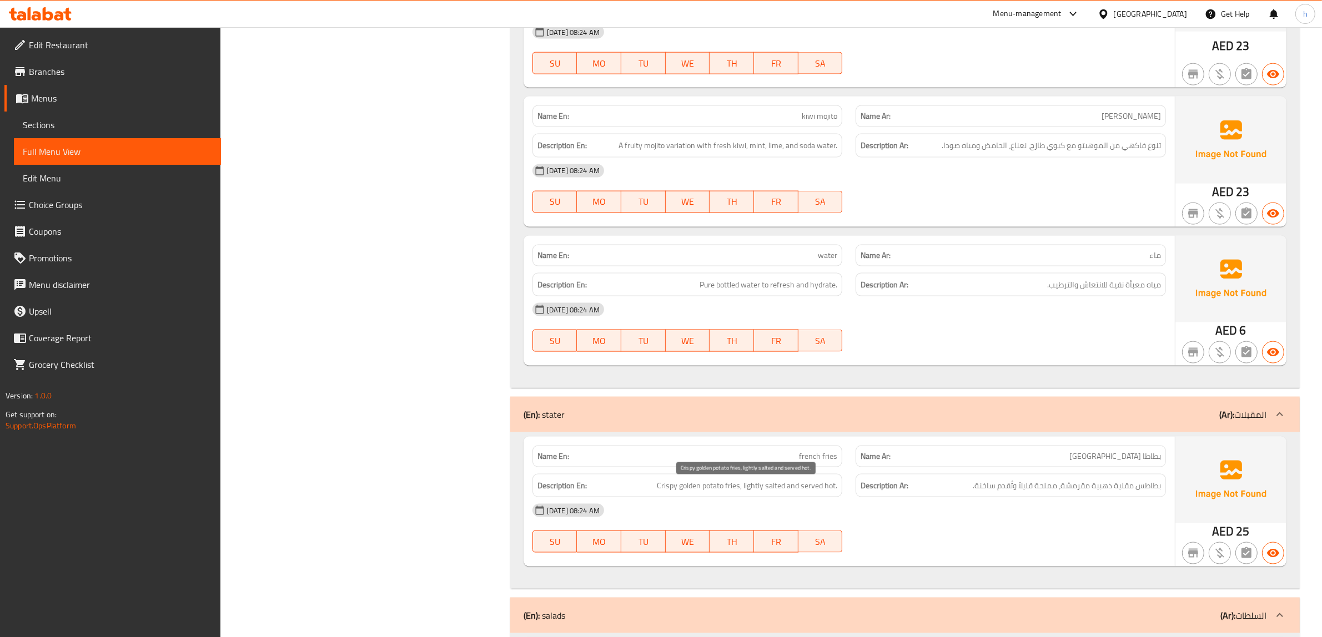
click at [659, 487] on span "Crispy golden potato fries, lightly salted and served hot." at bounding box center [747, 486] width 180 height 14
click at [1045, 490] on span "بطاطس مقلية ذهبية مقرمشة، مملحة قليلاً وتُقدم ساخنة." at bounding box center [1066, 486] width 188 height 14
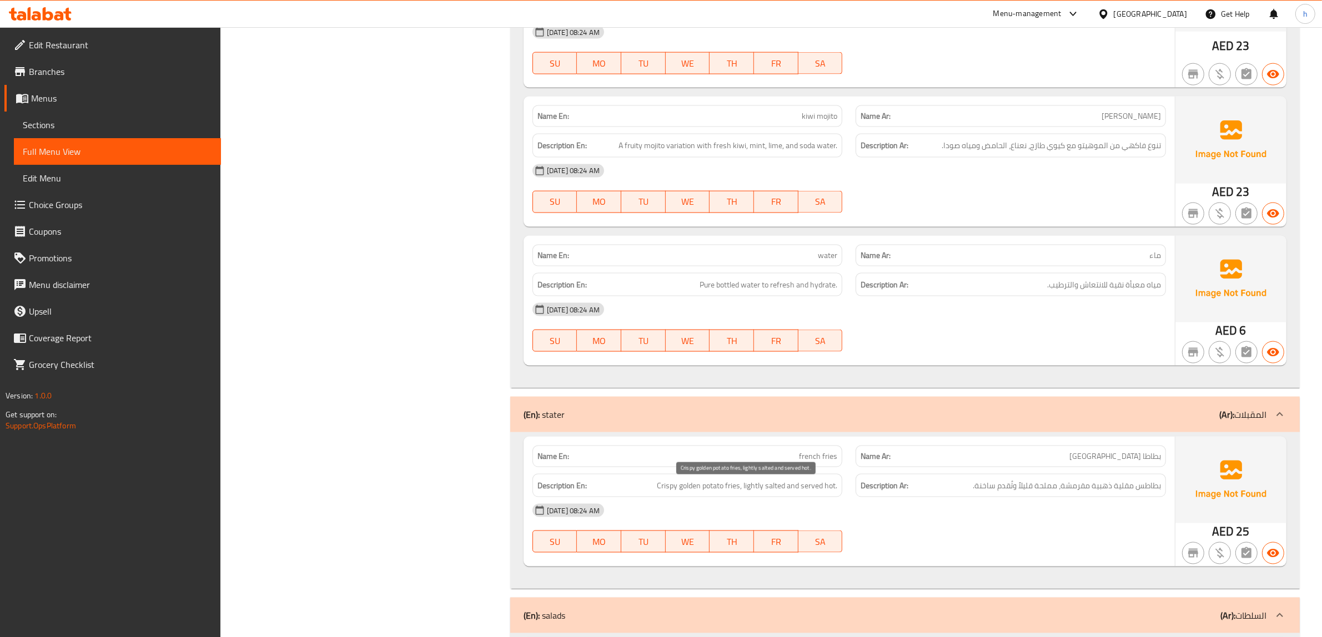
click at [767, 490] on span "Crispy golden potato fries, lightly salted and served hot." at bounding box center [747, 486] width 180 height 14
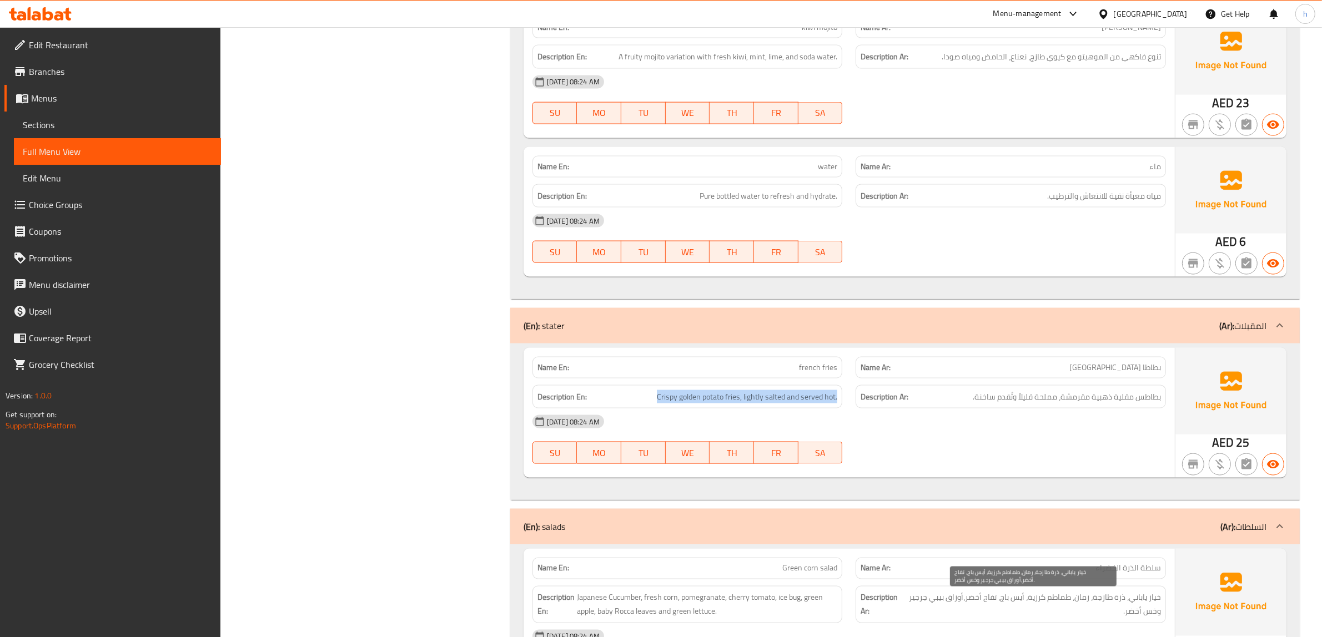
scroll to position [2220, 0]
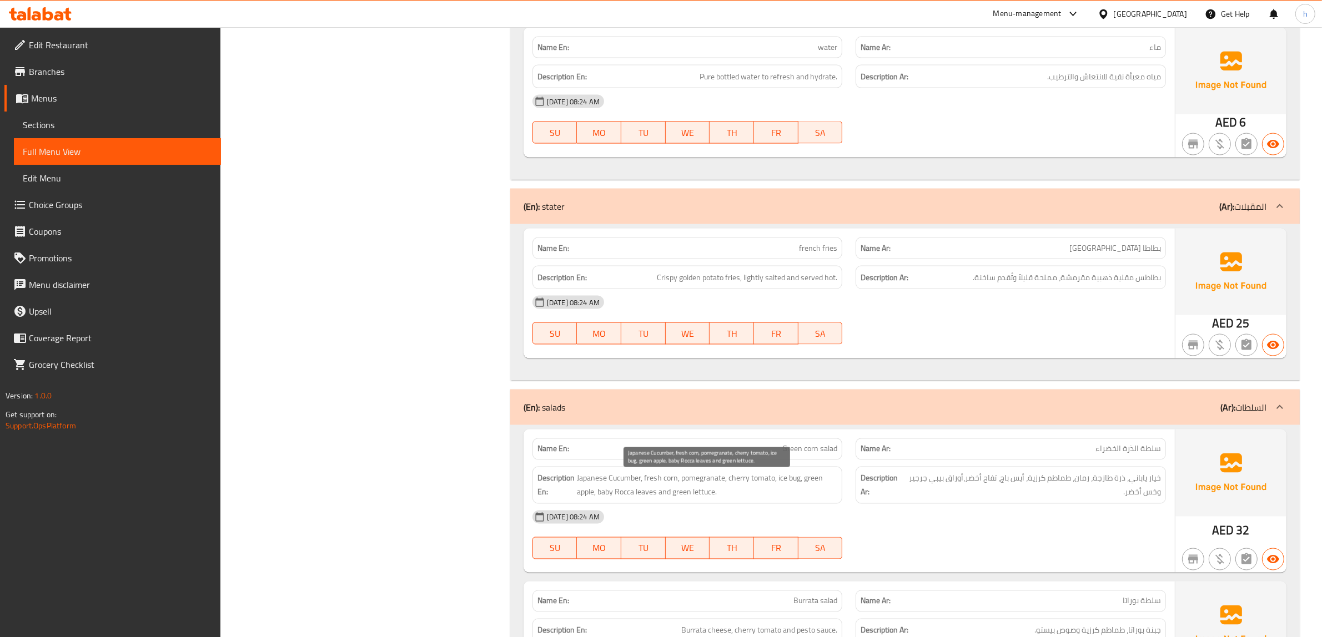
click at [814, 484] on span "Japanese Cucumber, fresh corn, pomegranate, cherry tomato, ice bug, green apple…" at bounding box center [707, 485] width 261 height 27
click at [975, 480] on span "خيار ياباني، ذرة طازجة، رمان، طماطم كرزية، أيس باج، تفاح أخضر،أوراق بيبي جرجير …" at bounding box center [1033, 485] width 256 height 27
drag, startPoint x: 597, startPoint y: 498, endPoint x: 659, endPoint y: 501, distance: 62.2
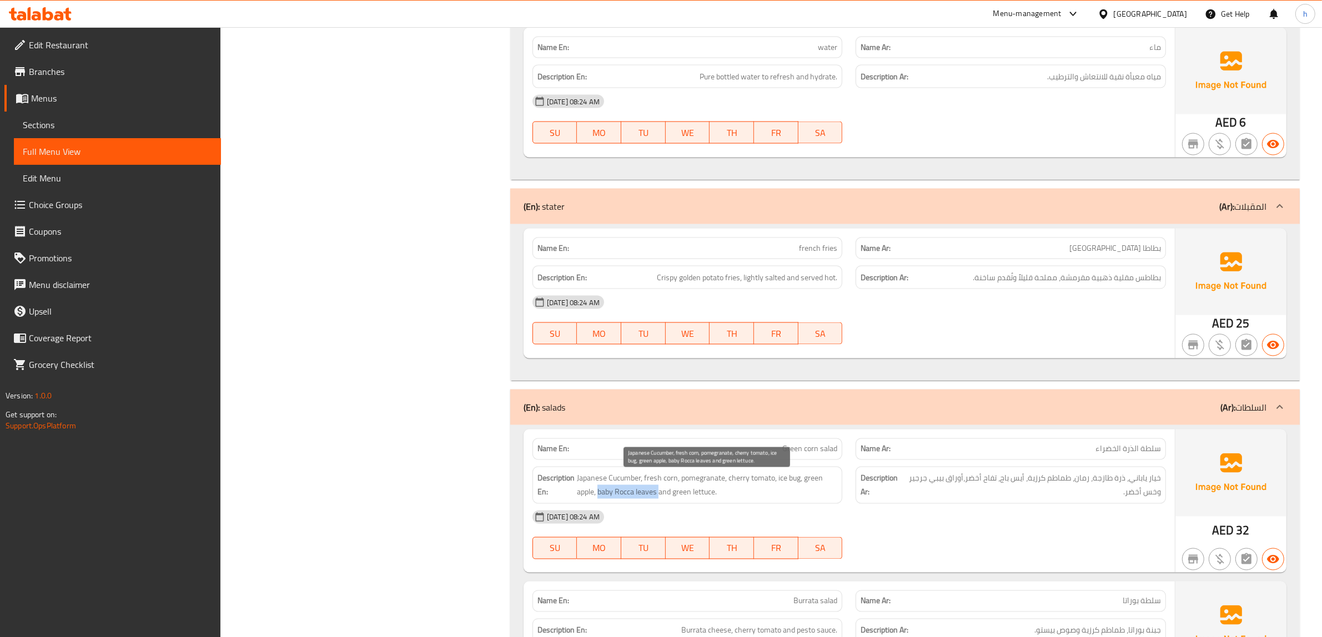
click at [659, 499] on span "Japanese Cucumber, fresh corn, pomegranate, cherry tomato, ice bug, green apple…" at bounding box center [707, 485] width 261 height 27
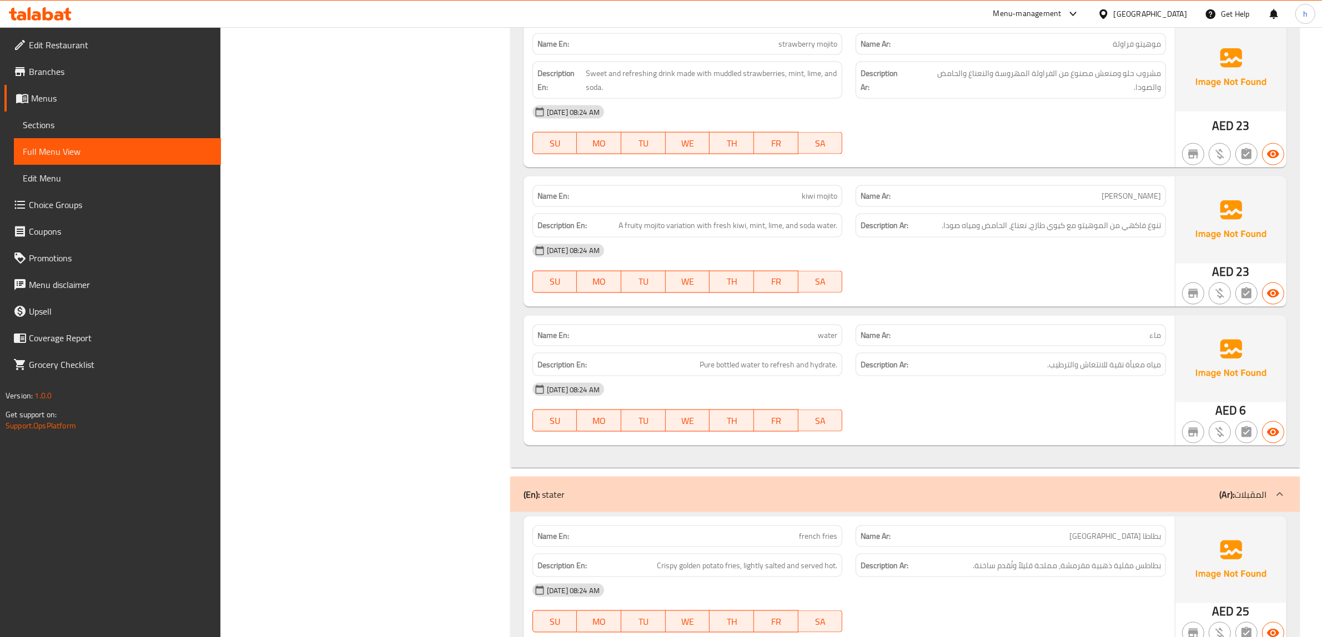
scroll to position [1943, 0]
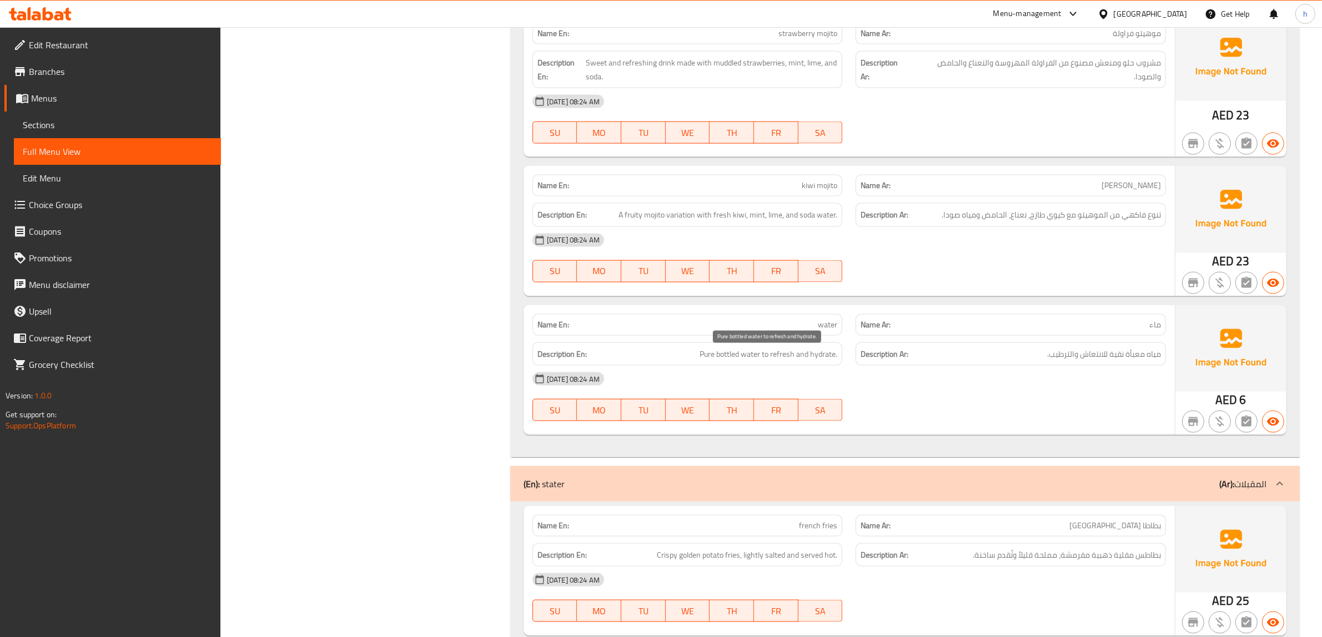
click at [718, 358] on span "Pure bottled water to refresh and hydrate." at bounding box center [768, 354] width 138 height 14
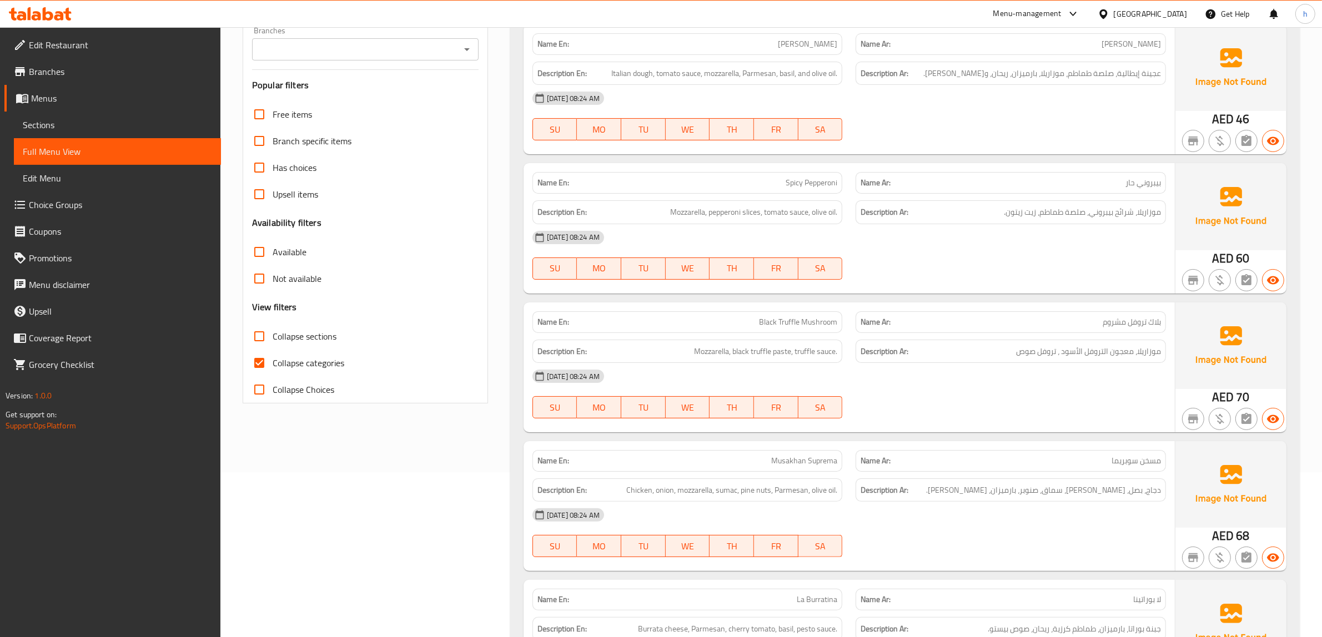
scroll to position [122, 0]
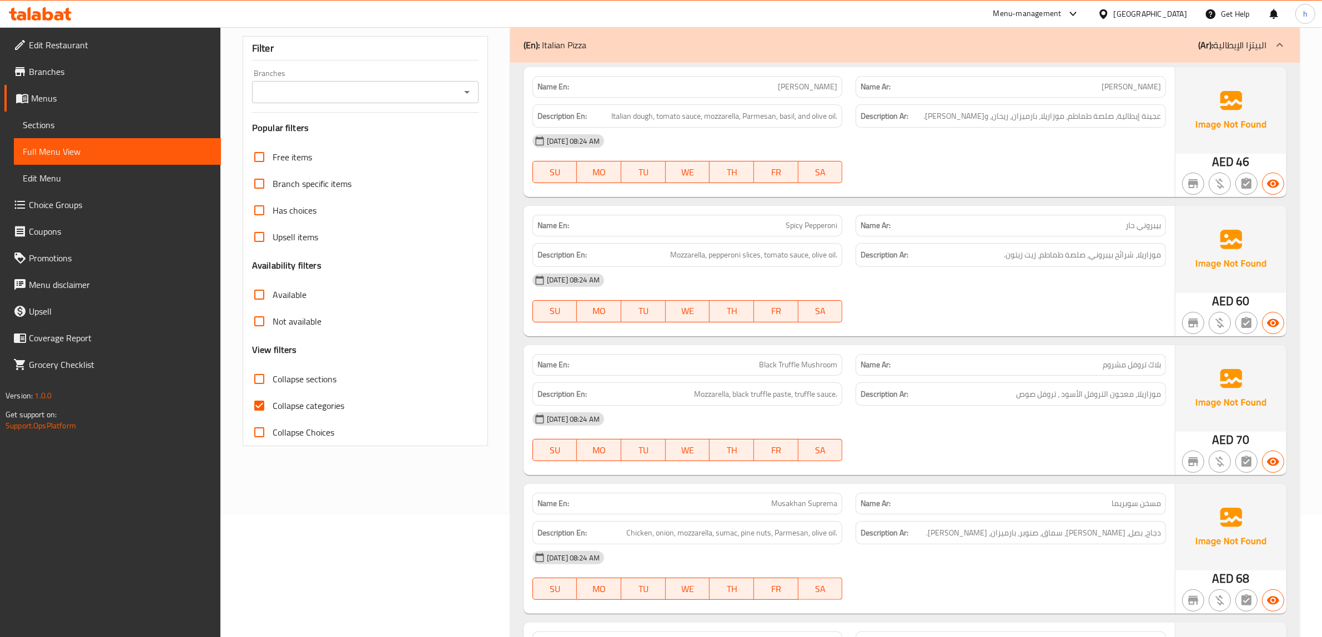
click at [111, 120] on span "Sections" at bounding box center [117, 124] width 189 height 13
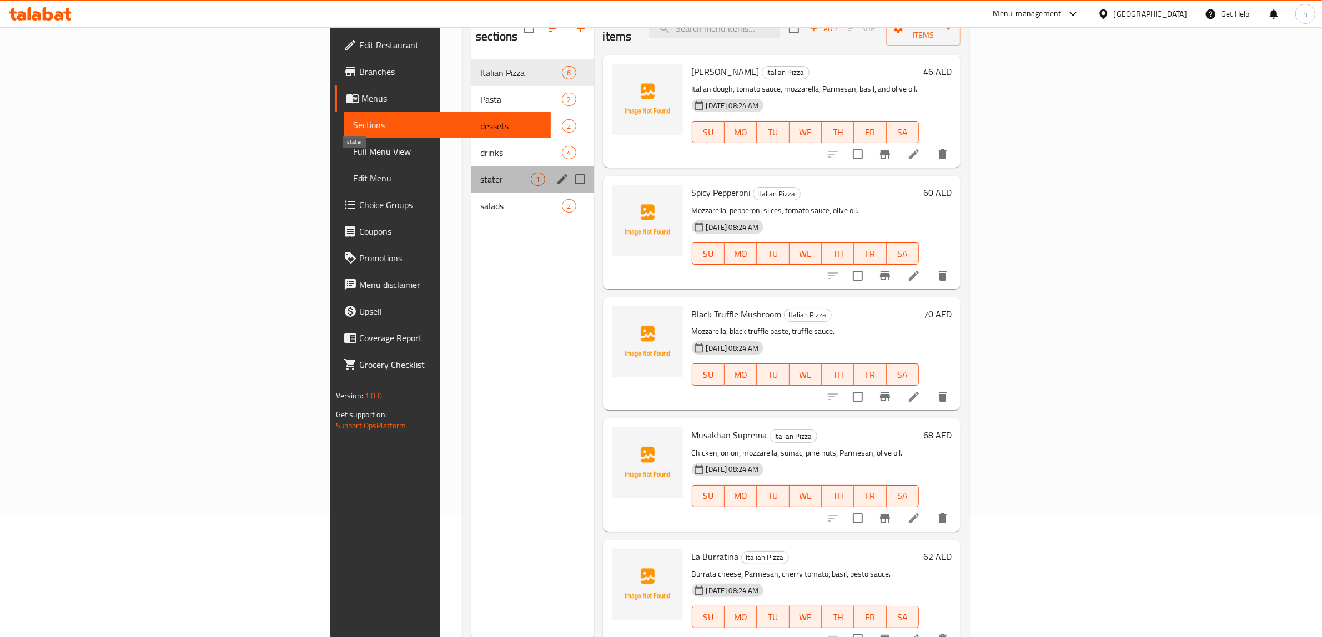
click at [480, 173] on span "stater" at bounding box center [505, 179] width 51 height 13
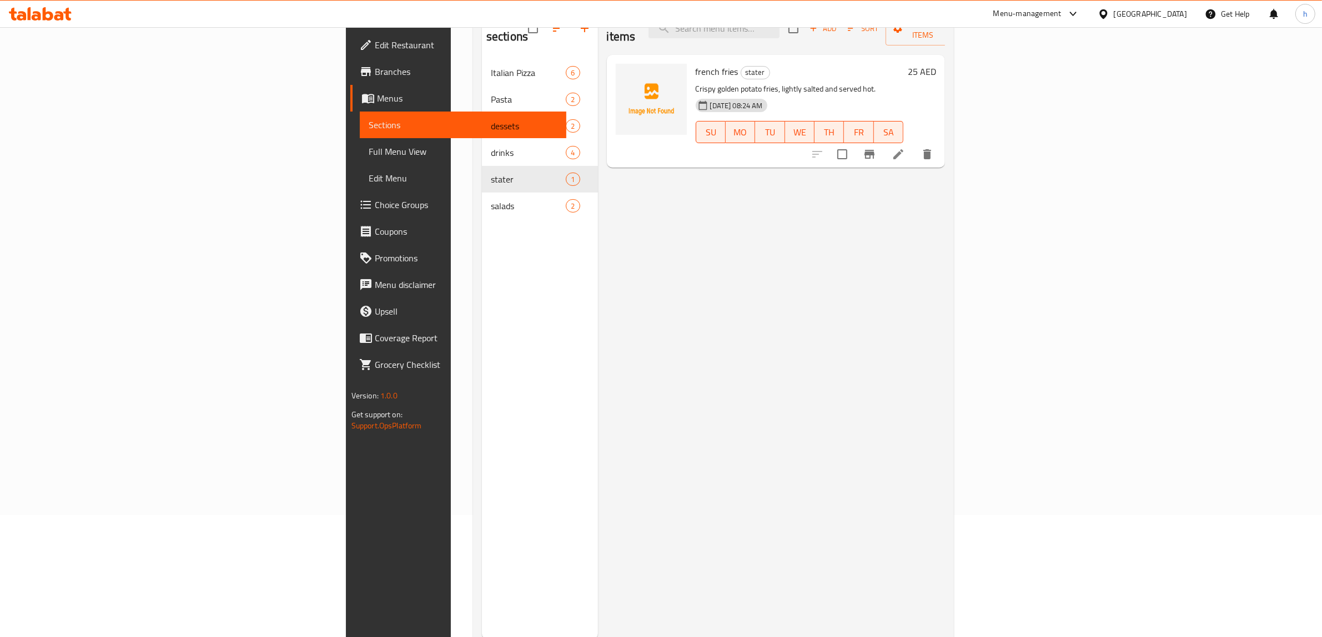
click at [903, 149] on icon at bounding box center [898, 154] width 10 height 10
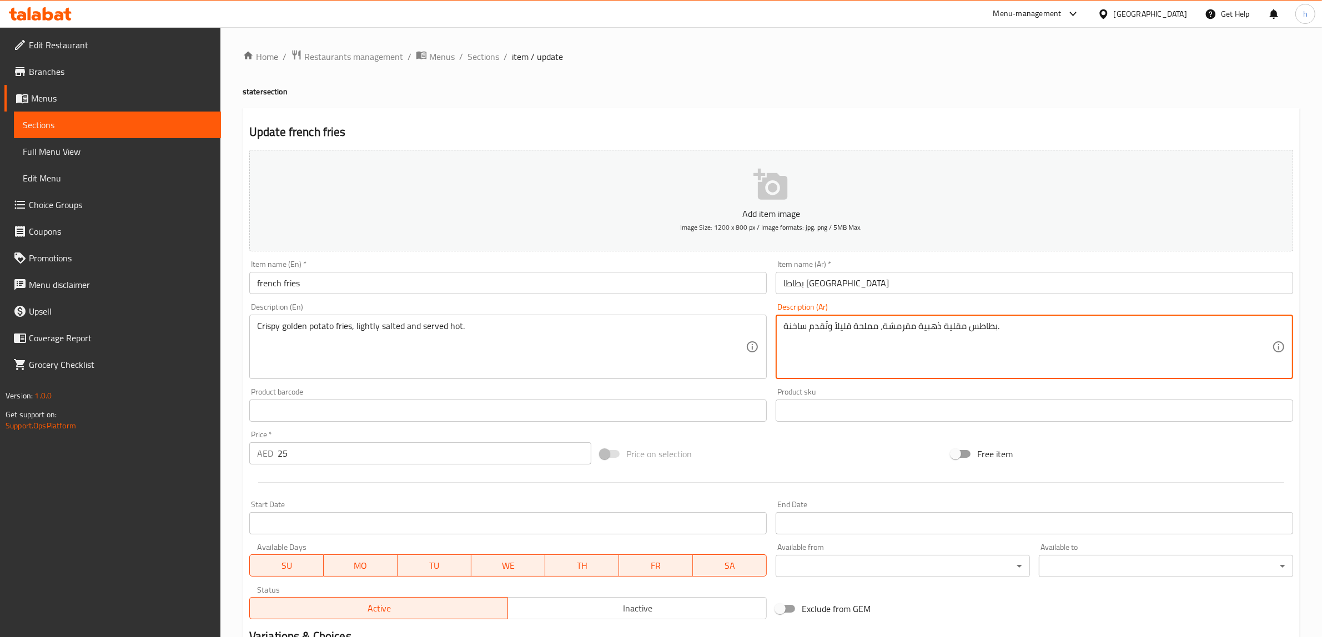
click at [901, 332] on textarea "بطاطس مقلية ذهبية مقرمشة، مملحة قليلاً وتُقدم ساخنة." at bounding box center [1027, 347] width 488 height 53
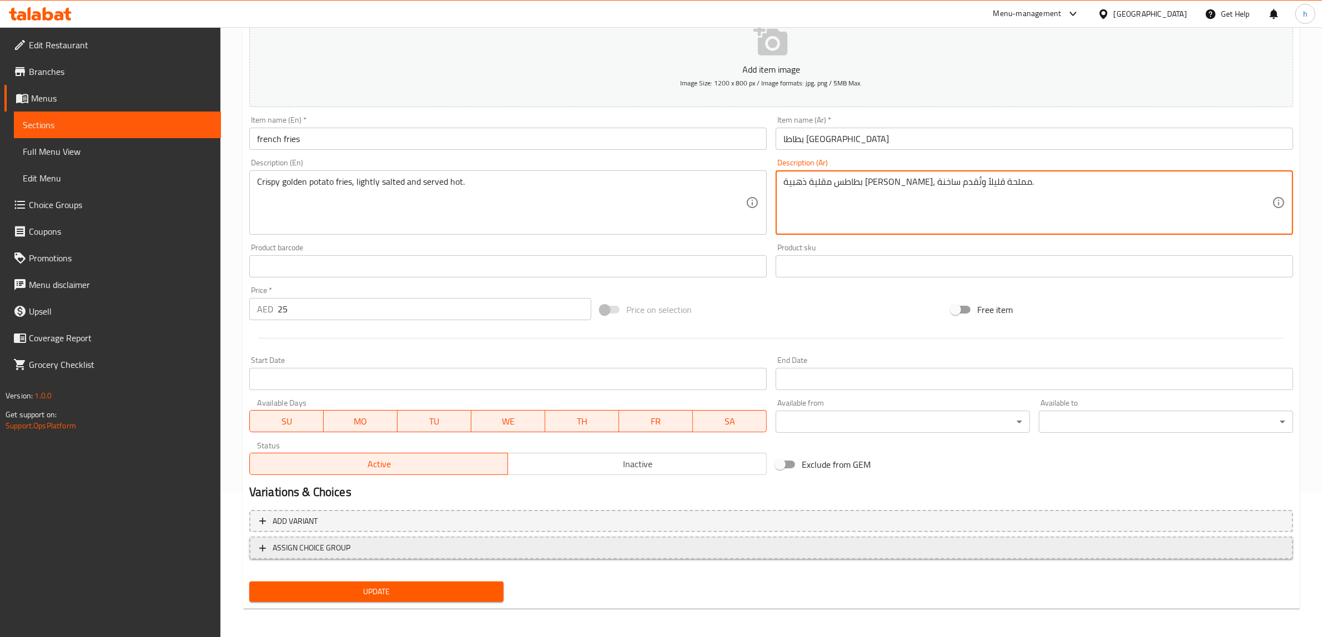
scroll to position [145, 0]
type textarea "بطاطس مقلية ذهبية [PERSON_NAME]، مملحة قليلاً وتُقدم ساخنة."
click at [425, 595] on span "Update" at bounding box center [376, 591] width 236 height 14
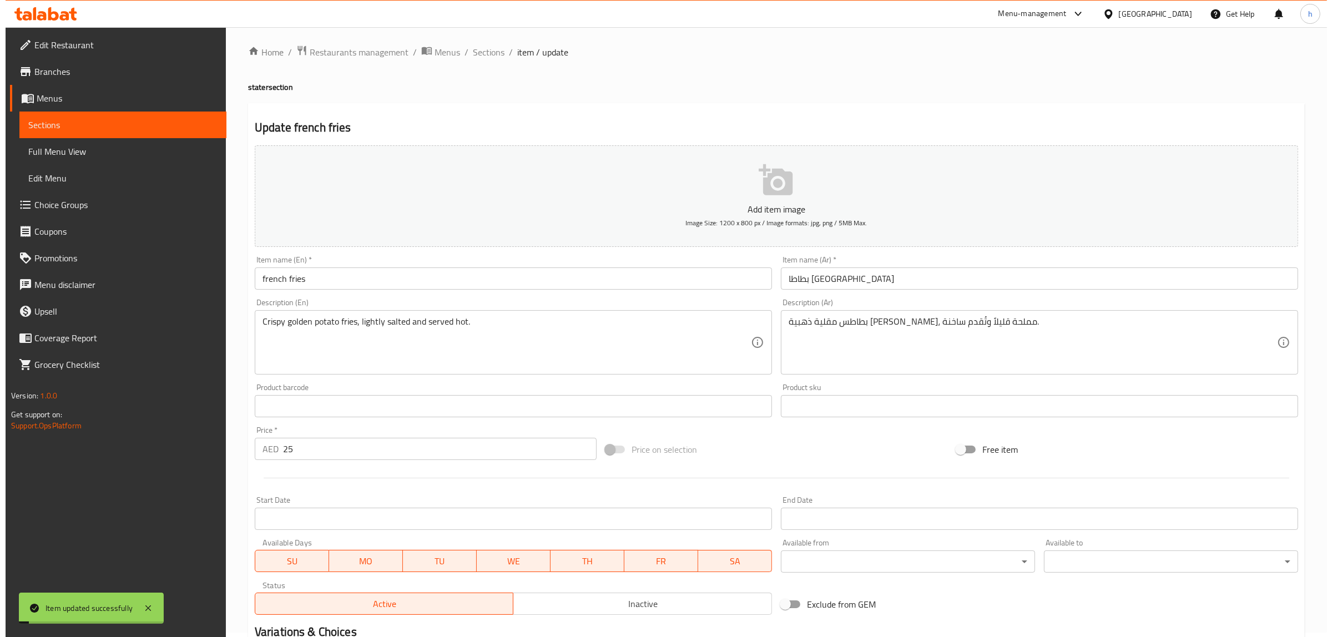
scroll to position [0, 0]
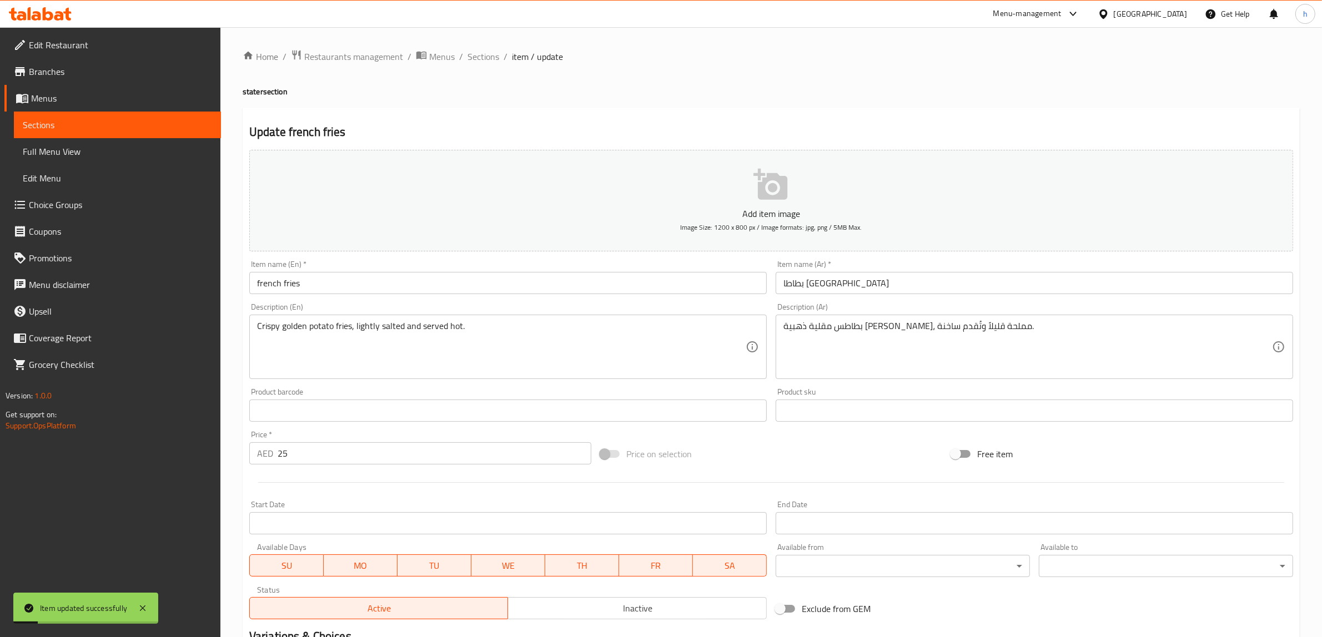
click at [59, 157] on span "Full Menu View" at bounding box center [117, 151] width 189 height 13
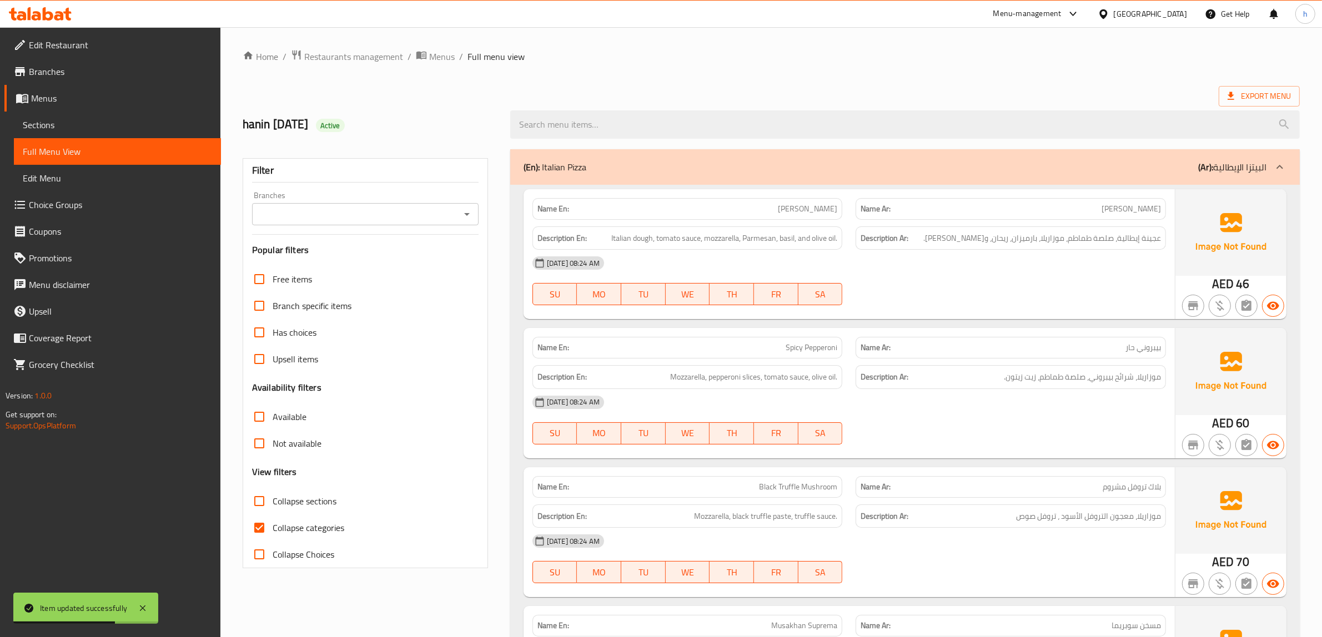
click at [291, 521] on span "Collapse categories" at bounding box center [309, 527] width 72 height 13
click at [273, 520] on input "Collapse categories" at bounding box center [259, 528] width 27 height 27
checkbox input "false"
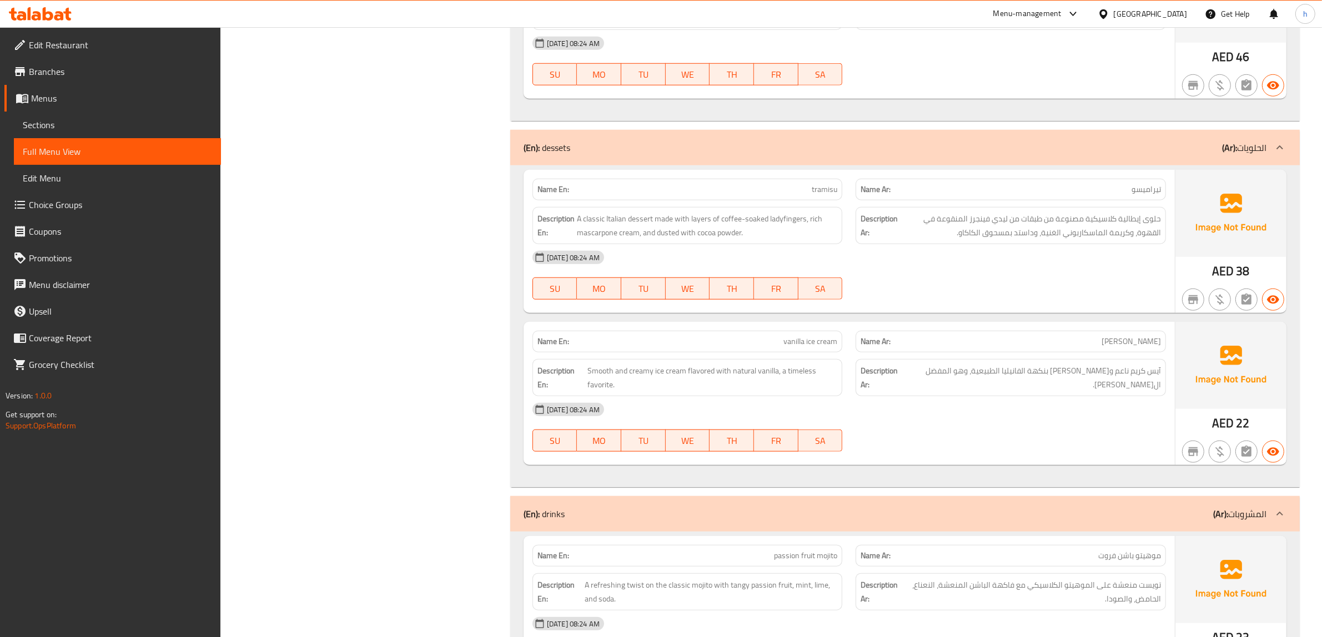
scroll to position [1163, 0]
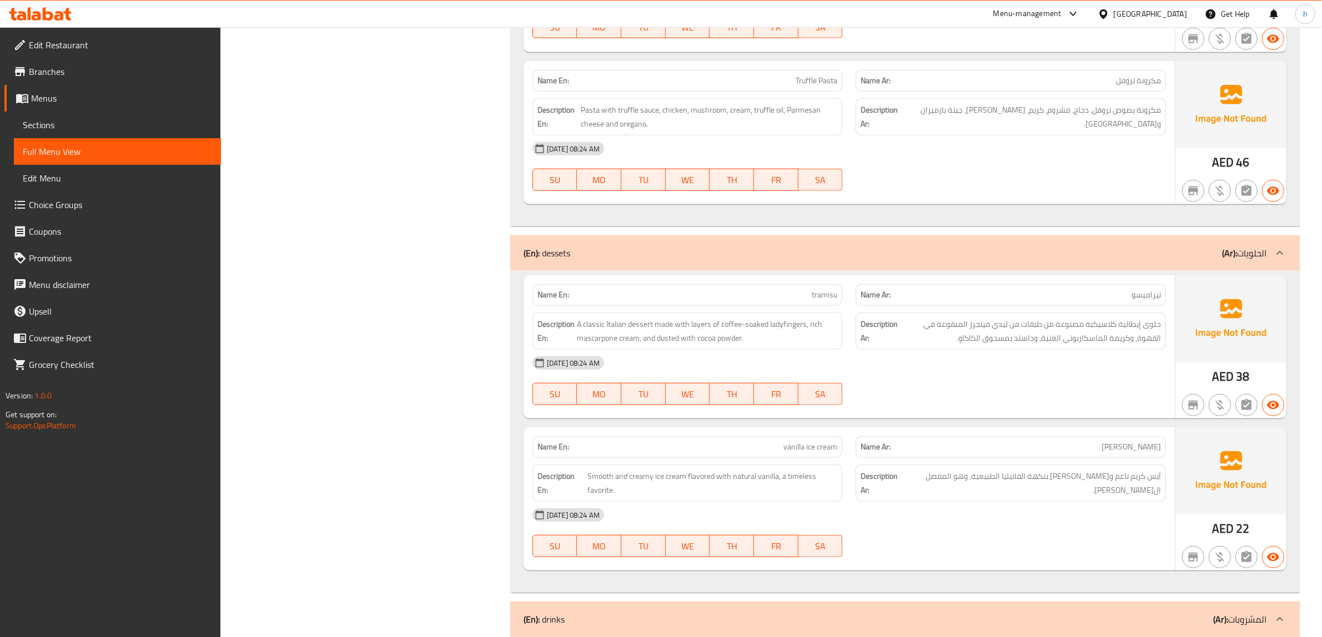
click at [1318, 104] on div "Home / Restaurants management / Menus / Full menu view Export Menu hanin [DATE]…" at bounding box center [770, 339] width 1101 height 2950
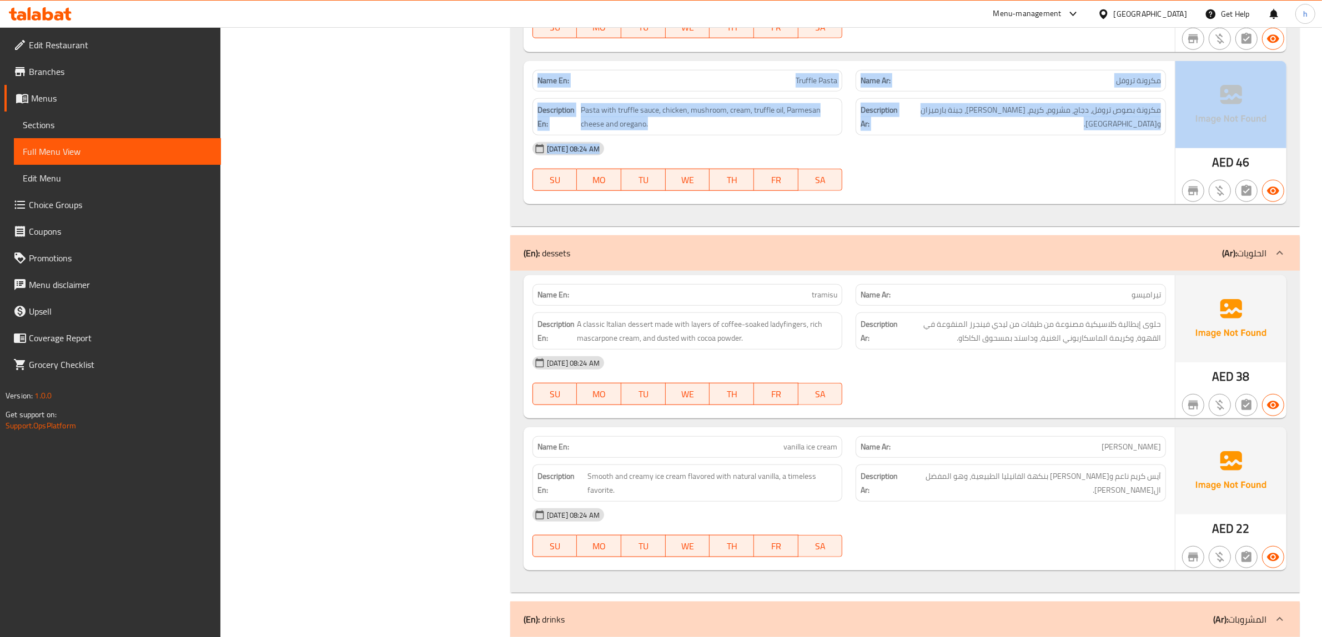
click at [1318, 104] on div "Home / Restaurants management / Menus / Full menu view Export Menu hanin [DATE]…" at bounding box center [770, 339] width 1101 height 2950
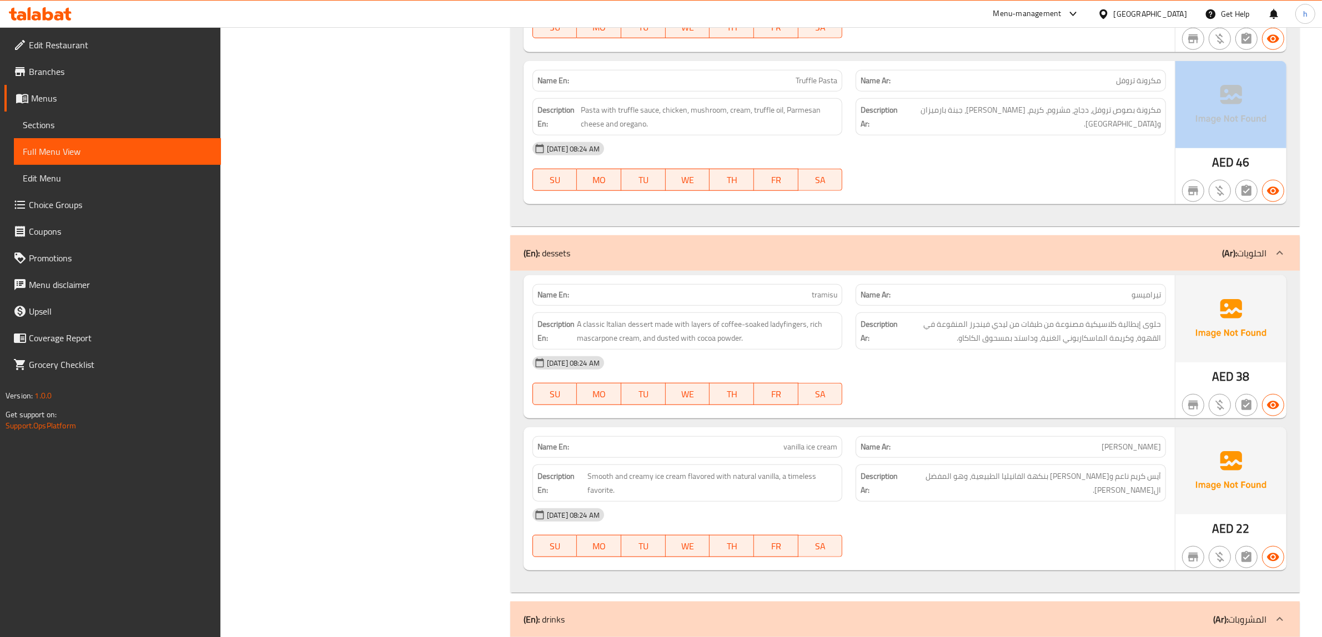
click at [1318, 104] on div "Home / Restaurants management / Menus / Full menu view Export Menu hanin [DATE]…" at bounding box center [770, 339] width 1101 height 2950
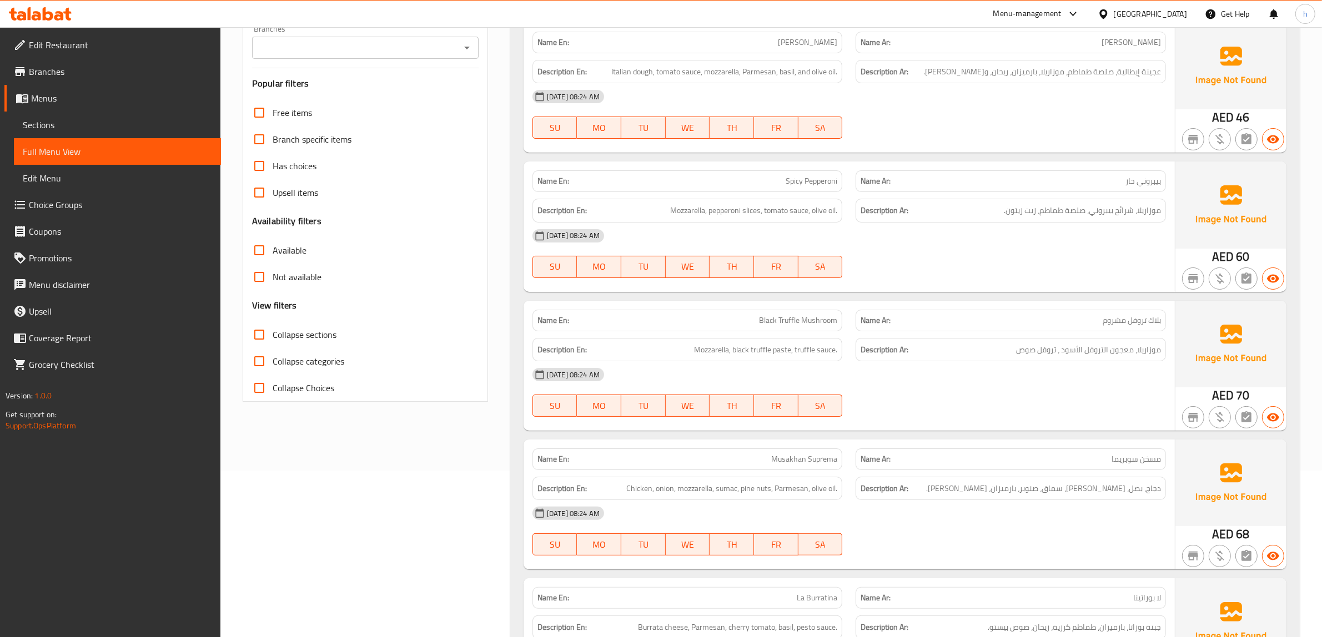
scroll to position [0, 0]
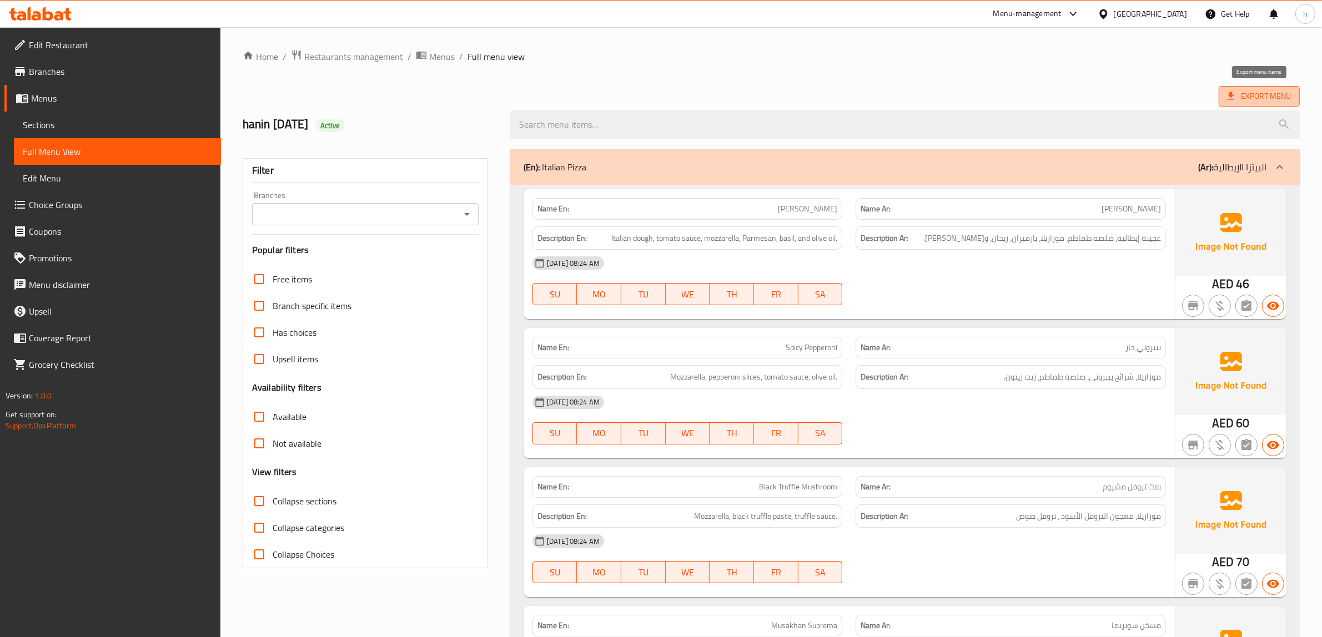
click at [1239, 102] on span "Export Menu" at bounding box center [1258, 96] width 63 height 14
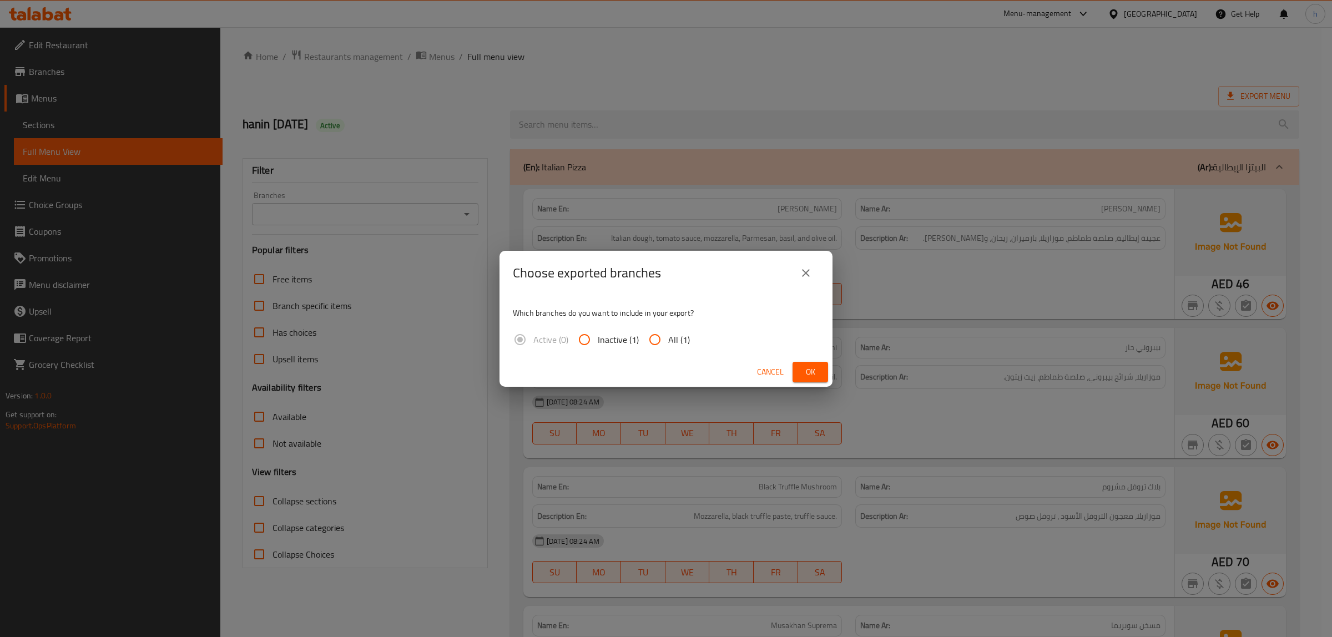
click at [671, 337] on span "All (1)" at bounding box center [679, 339] width 22 height 13
click at [668, 337] on input "All (1)" at bounding box center [655, 339] width 27 height 27
radio input "true"
click at [815, 370] on span "Ok" at bounding box center [811, 372] width 18 height 14
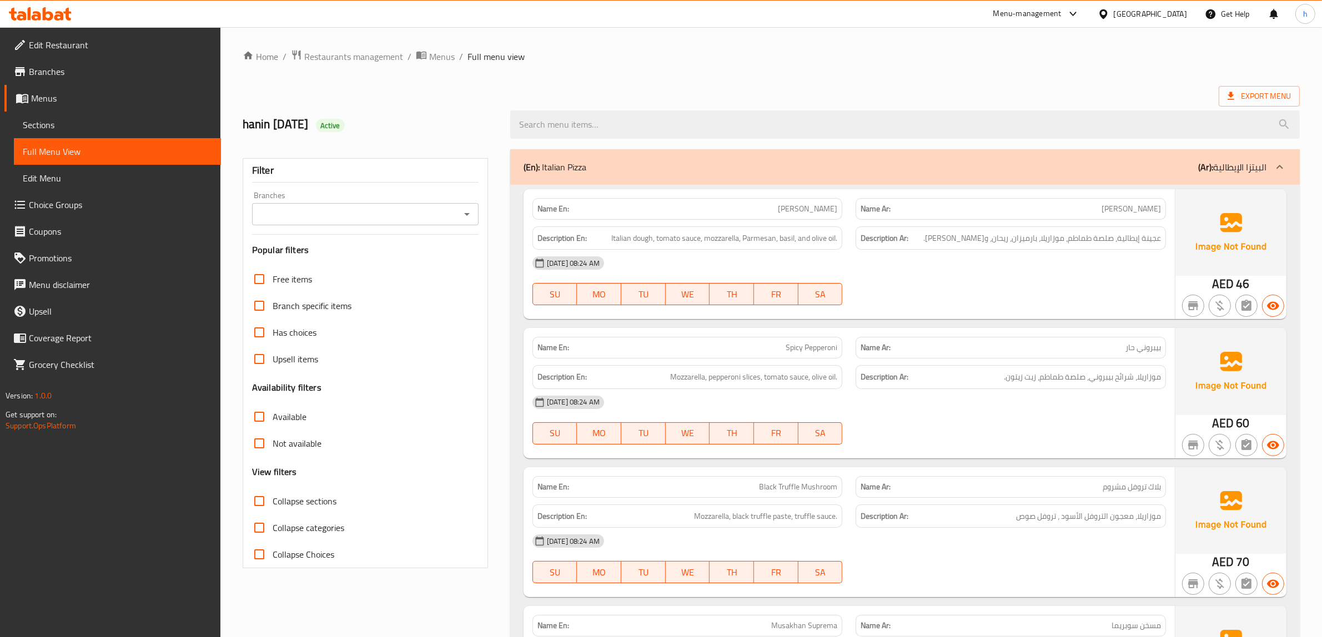
click at [105, 46] on span "Edit Restaurant" at bounding box center [120, 44] width 183 height 13
